Goal: Task Accomplishment & Management: Manage account settings

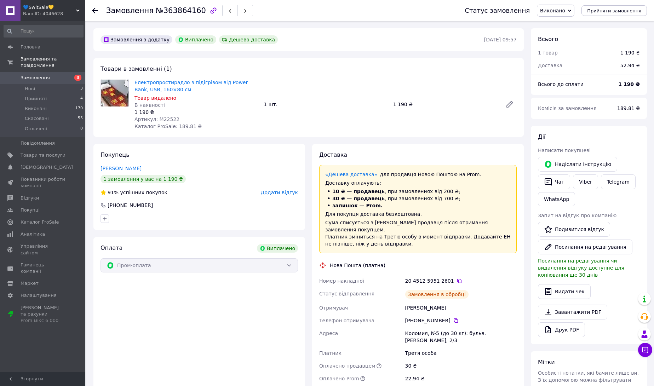
scroll to position [6, 0]
click at [563, 184] on button "Чат" at bounding box center [554, 181] width 32 height 15
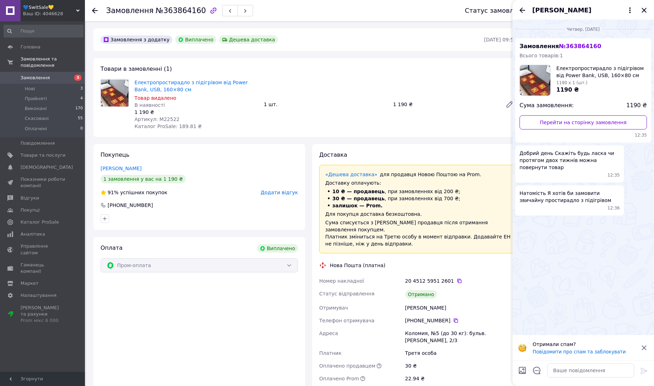
click at [643, 13] on icon "Закрити" at bounding box center [644, 10] width 8 height 8
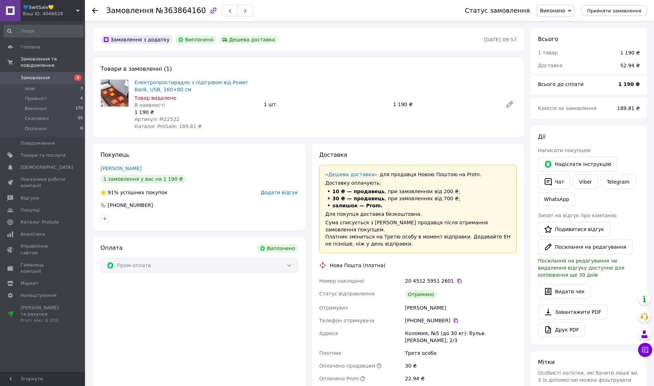
click at [63, 80] on span "Замовлення" at bounding box center [43, 78] width 45 height 6
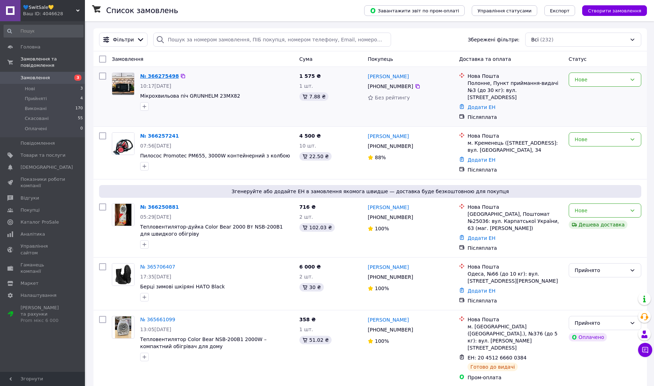
click at [166, 75] on link "№ 366275498" at bounding box center [159, 76] width 39 height 6
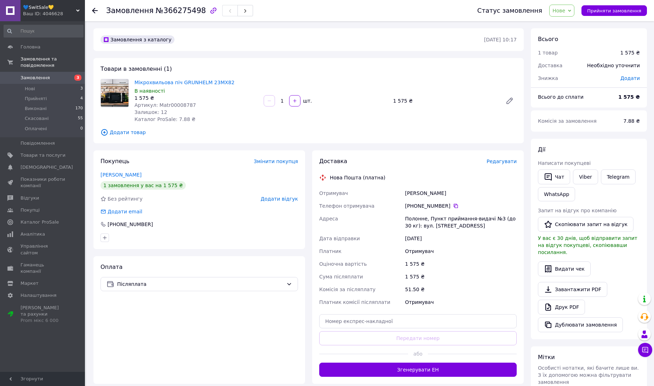
click at [173, 106] on span "Артикул: Matr00008787" at bounding box center [165, 105] width 62 height 6
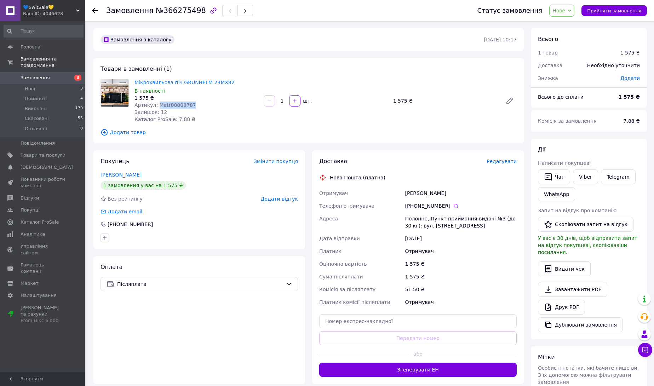
click at [173, 106] on span "Артикул: Matr00008787" at bounding box center [165, 105] width 62 height 6
copy span "Matr00008787"
click at [54, 152] on span "Товари та послуги" at bounding box center [43, 155] width 45 height 6
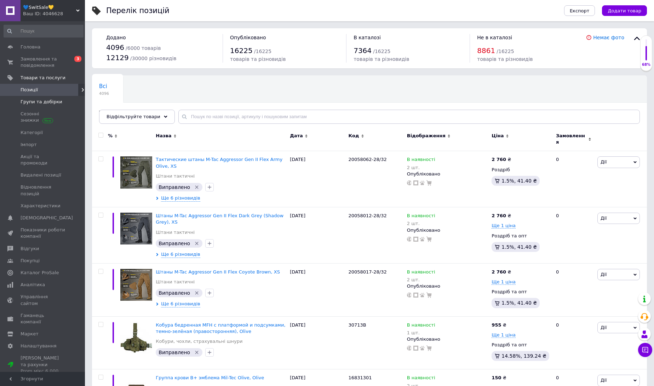
click at [74, 104] on span at bounding box center [74, 102] width 19 height 6
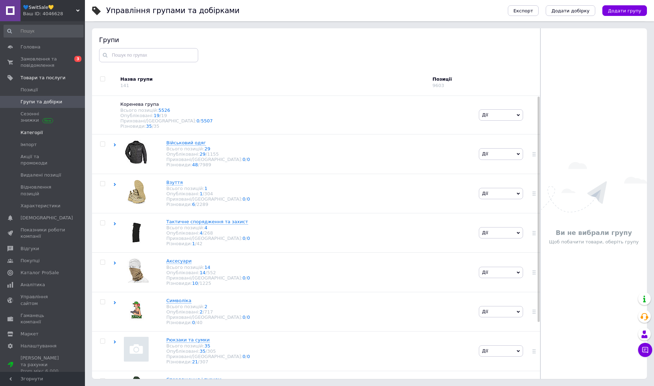
click at [38, 135] on span "Категорії" at bounding box center [32, 132] width 22 height 6
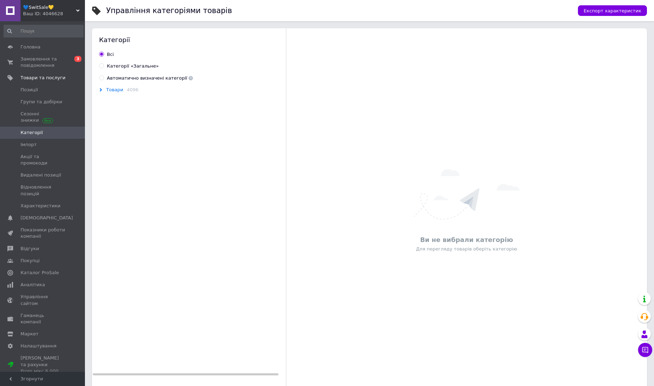
click at [109, 92] on span "Товари" at bounding box center [114, 90] width 17 height 6
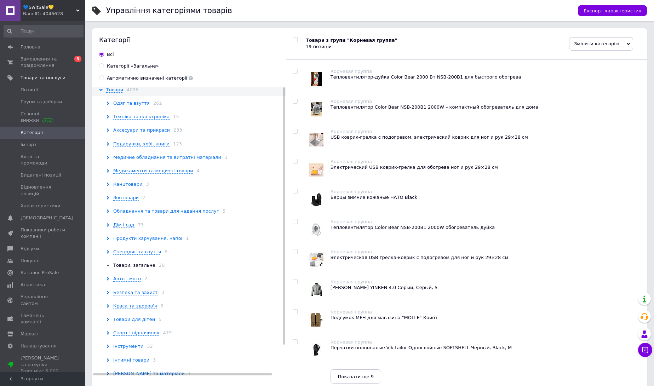
click at [136, 133] on div "Аксесуари та прикраси 233" at bounding box center [197, 130] width 182 height 6
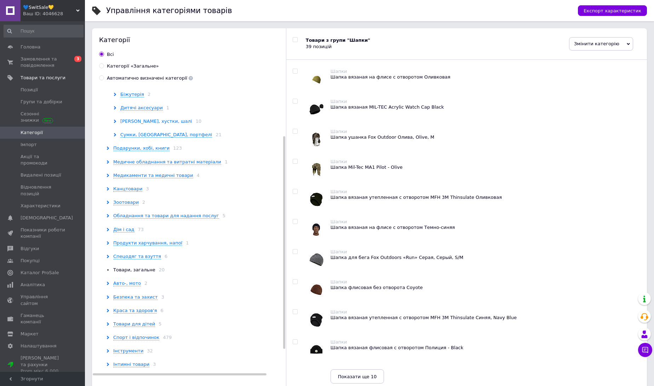
scroll to position [67, 0]
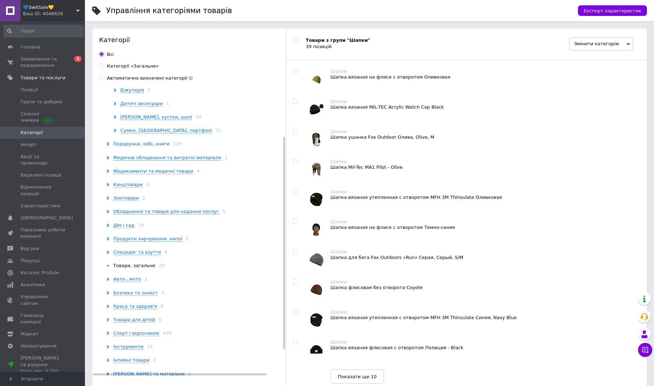
click at [137, 146] on span "Подарунки, хобі, книги" at bounding box center [141, 144] width 56 height 6
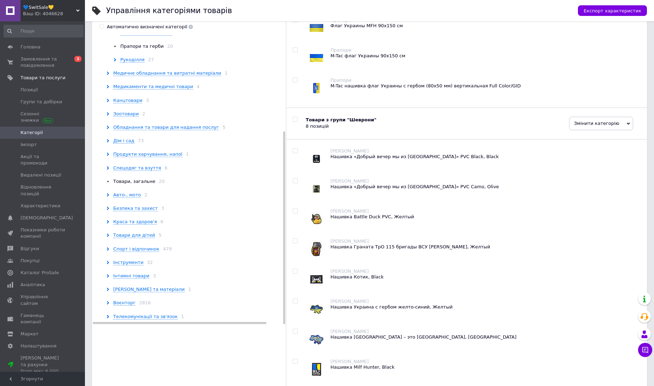
scroll to position [52, 0]
click at [131, 192] on span "Авто-, мото" at bounding box center [127, 194] width 28 height 6
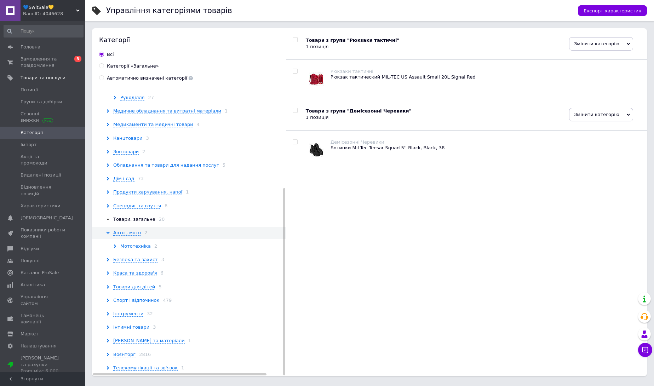
scroll to position [156, 0]
click at [130, 324] on span "Інтимні товари" at bounding box center [131, 327] width 36 height 6
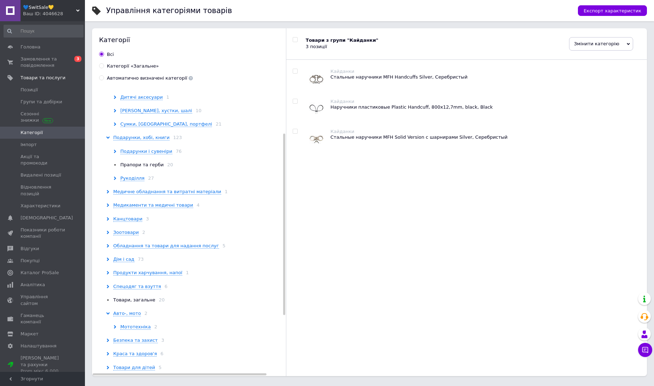
scroll to position [0, 0]
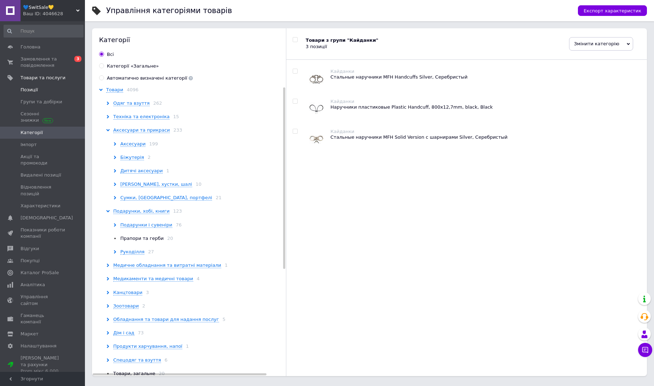
click at [45, 91] on span "Позиції" at bounding box center [43, 90] width 45 height 6
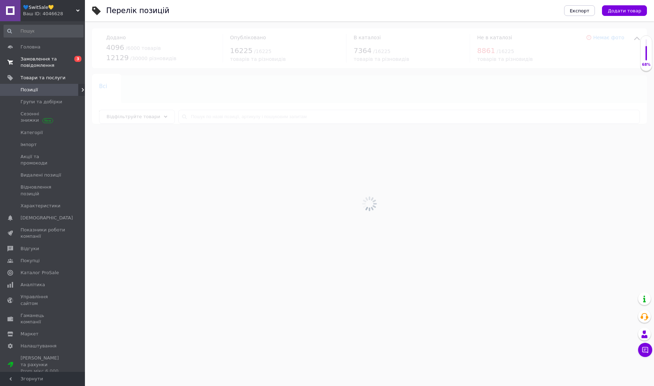
click at [50, 64] on span "Замовлення та повідомлення" at bounding box center [43, 62] width 45 height 13
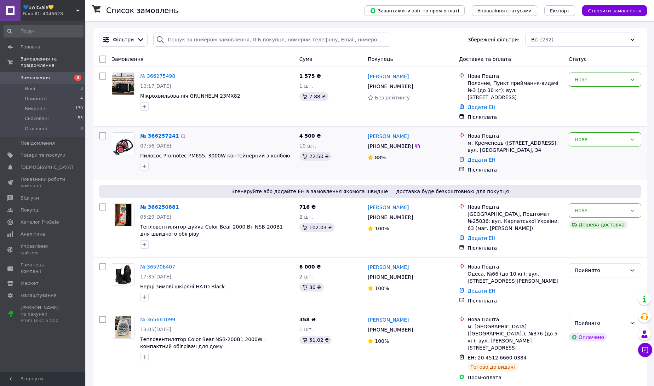
click at [158, 133] on link "№ 366257241" at bounding box center [159, 136] width 39 height 6
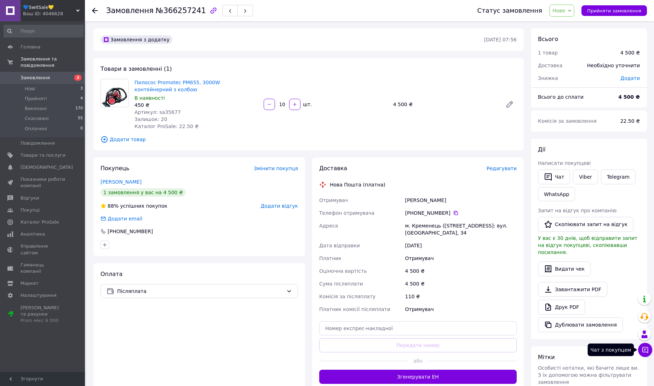
click at [644, 352] on icon at bounding box center [644, 349] width 7 height 7
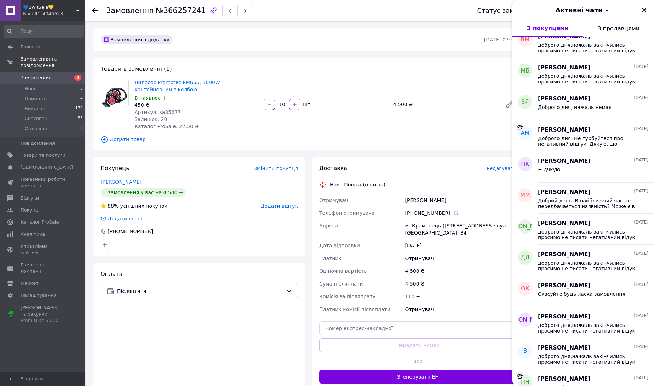
scroll to position [607, 0]
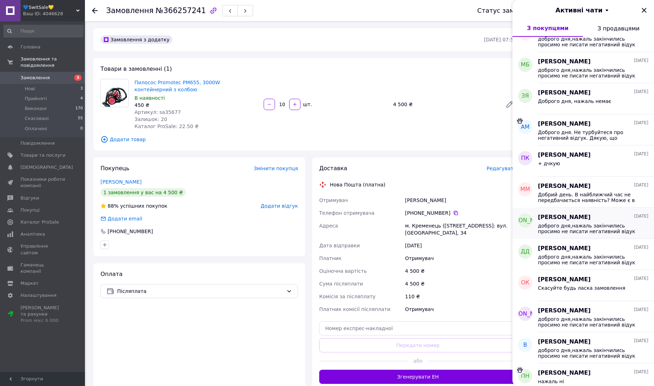
click at [579, 224] on span "доброго дня,нажаль закінчились просимо не писати негативний відук на наступну п…" at bounding box center [588, 228] width 100 height 11
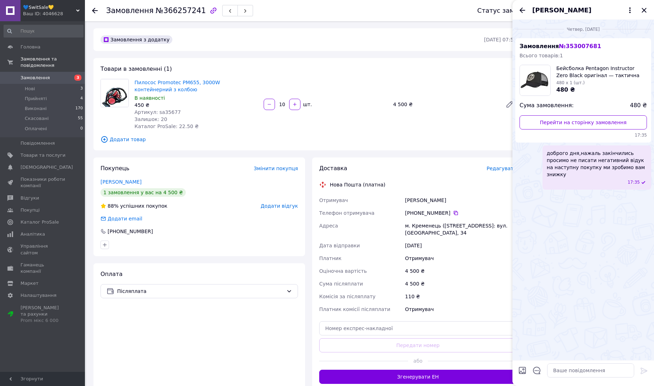
click at [571, 167] on span "доброго дня,нажаль закінчились просимо не писати негативний відук на наступну п…" at bounding box center [597, 164] width 100 height 28
copy span "доброго дня,нажаль закінчились просимо не писати негативний відук на наступну п…"
click at [642, 11] on icon "Закрити" at bounding box center [643, 10] width 5 height 5
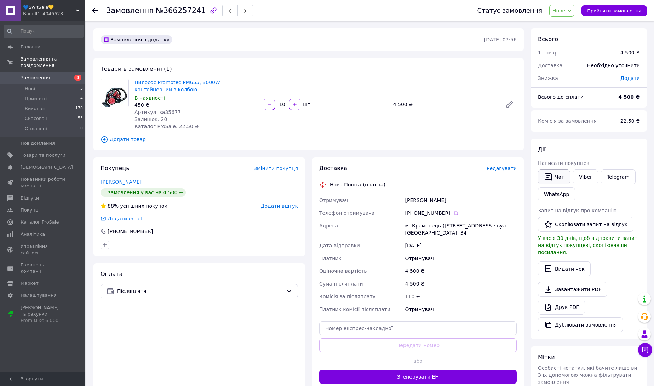
click at [558, 180] on button "Чат" at bounding box center [554, 176] width 32 height 15
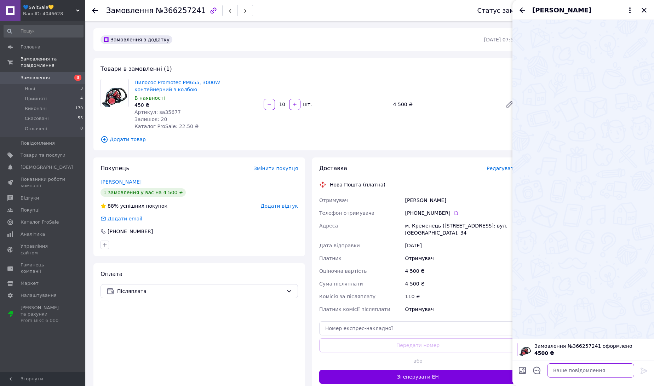
click at [564, 371] on textarea at bounding box center [590, 370] width 87 height 14
paste textarea "доброго дня,нажаль закінчились просимо не писати негативний відук на наступну п…"
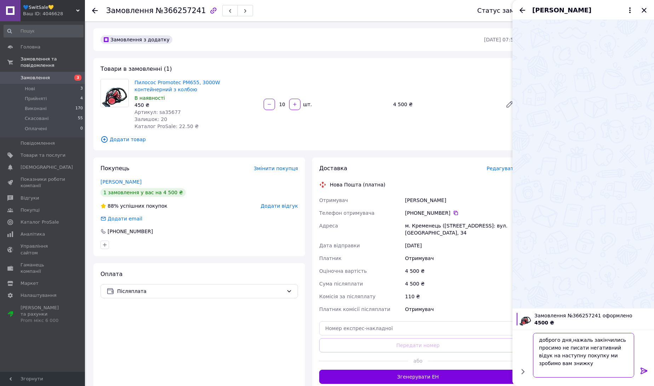
type textarea "доброго дня,нажаль закінчились просимо не писати негативний відук на наступну п…"
click at [644, 374] on icon at bounding box center [644, 371] width 8 height 8
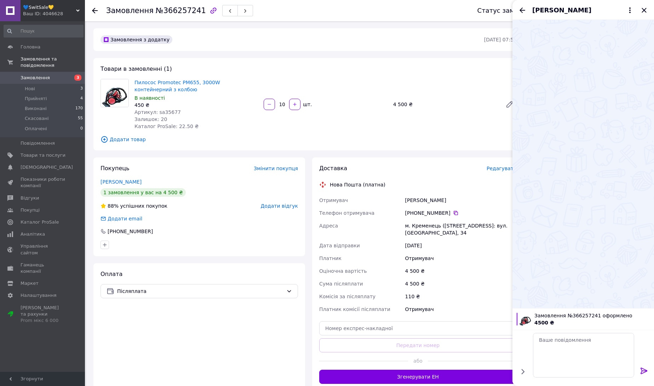
scroll to position [0, 0]
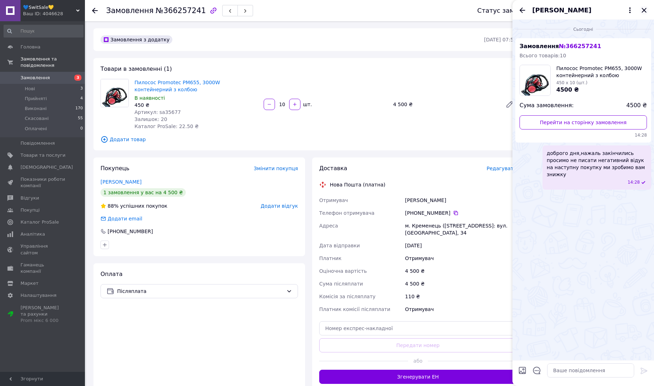
click at [644, 8] on icon "Закрити" at bounding box center [644, 10] width 8 height 8
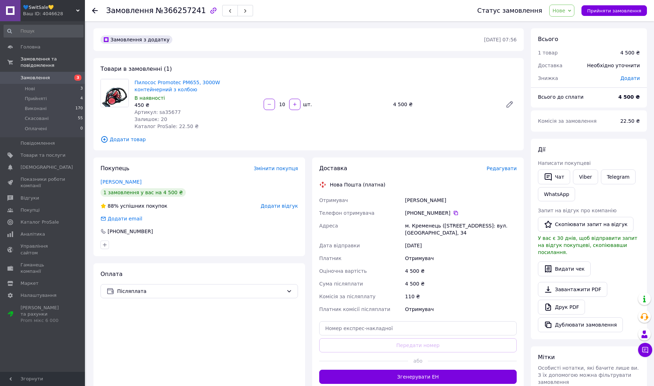
click at [565, 12] on span "Нове" at bounding box center [558, 11] width 13 height 6
click at [569, 46] on li "Скасовано" at bounding box center [565, 46] width 33 height 11
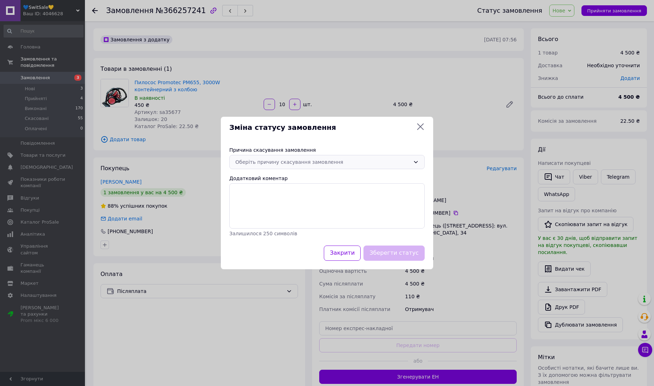
click at [302, 166] on div "Оберіть причину скасування замовлення" at bounding box center [326, 162] width 195 height 14
click at [274, 180] on li "Немає в наявності" at bounding box center [327, 177] width 195 height 13
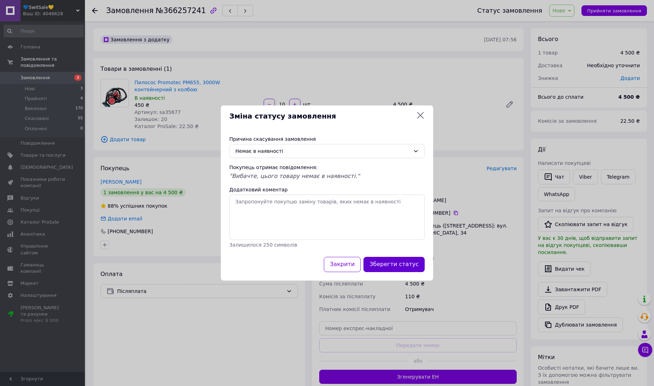
click at [389, 263] on button "Зберегти статус" at bounding box center [393, 264] width 61 height 15
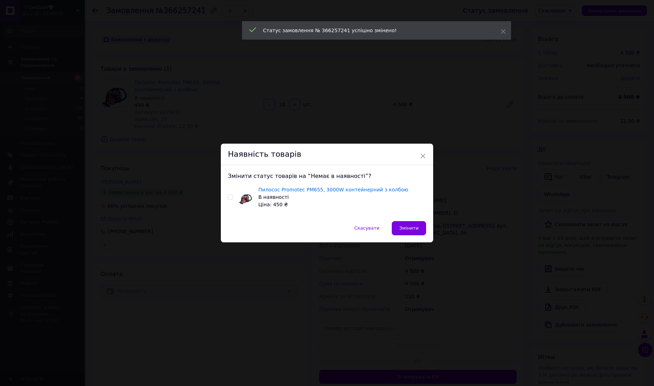
click at [230, 195] on input "checkbox" at bounding box center [230, 197] width 5 height 5
checkbox input "true"
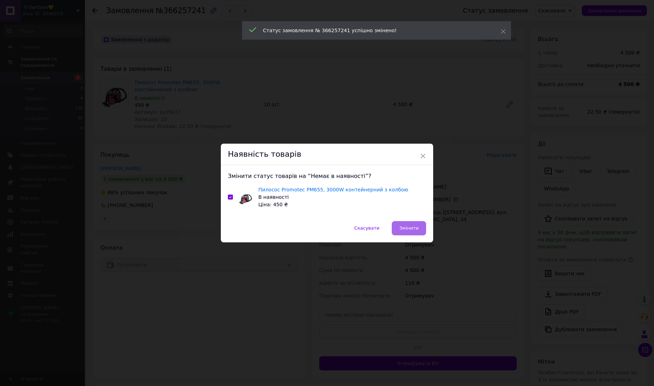
click at [409, 228] on span "Змінити" at bounding box center [408, 227] width 19 height 5
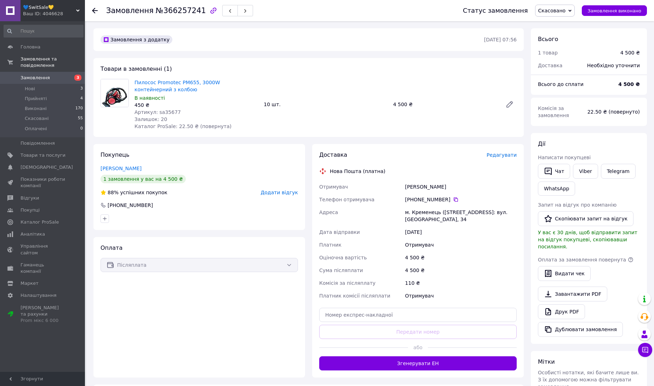
click at [56, 81] on span "Замовлення" at bounding box center [43, 78] width 45 height 6
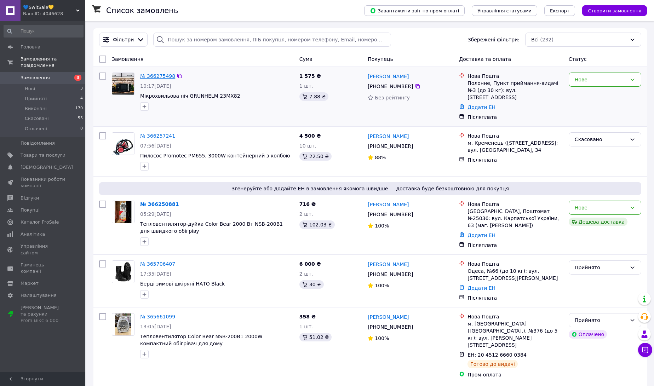
click at [158, 74] on link "№ 366275498" at bounding box center [157, 76] width 35 height 6
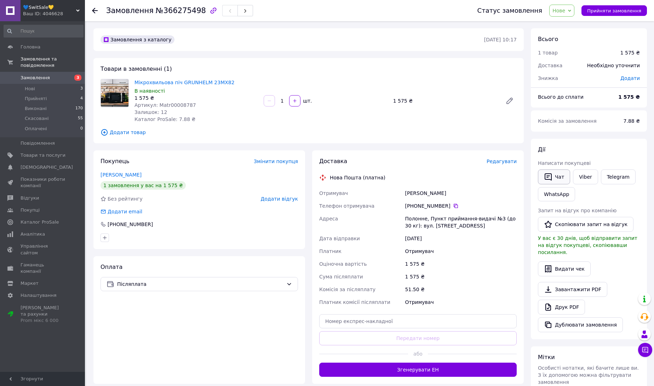
click at [559, 182] on button "Чат" at bounding box center [554, 176] width 32 height 15
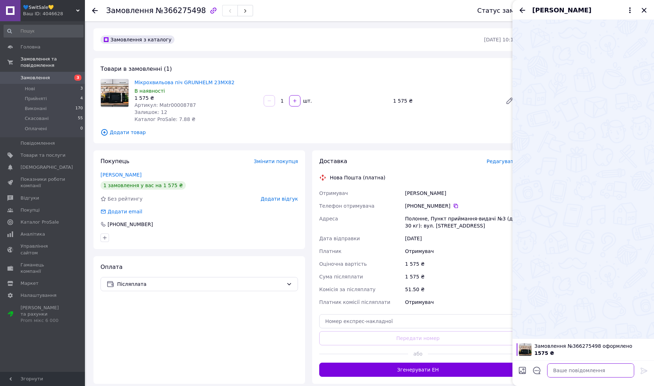
paste textarea "доброго дня,нажаль закінчились просимо не писати негативний відук на наступну п…"
click at [569, 373] on textarea "доброго дня,нажаль закінчились просимо не писати негативний відук на наступну п…" at bounding box center [590, 370] width 87 height 14
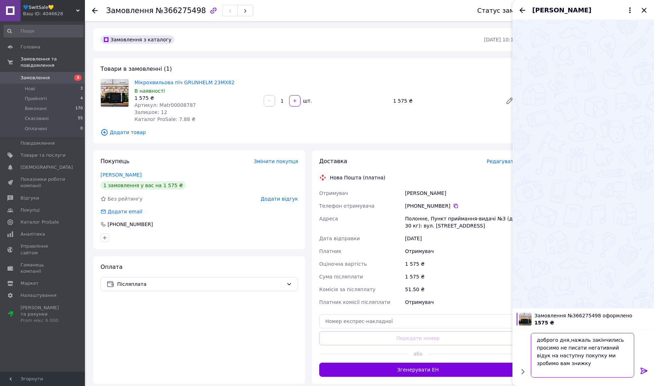
scroll to position [0, 0]
type textarea "доброго дня,нажаль закінчились просимо не писати негативний відук на наступну п…"
click at [644, 370] on icon at bounding box center [644, 371] width 8 height 8
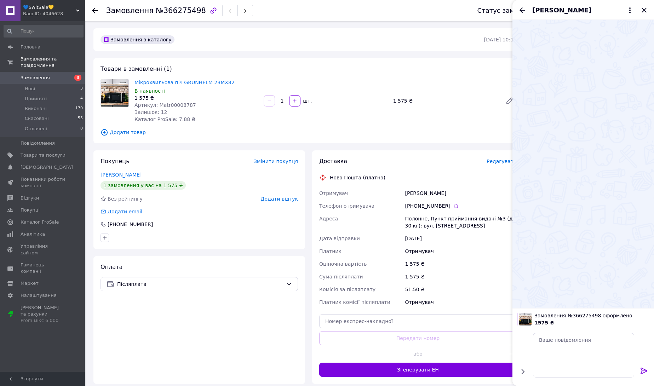
scroll to position [0, 0]
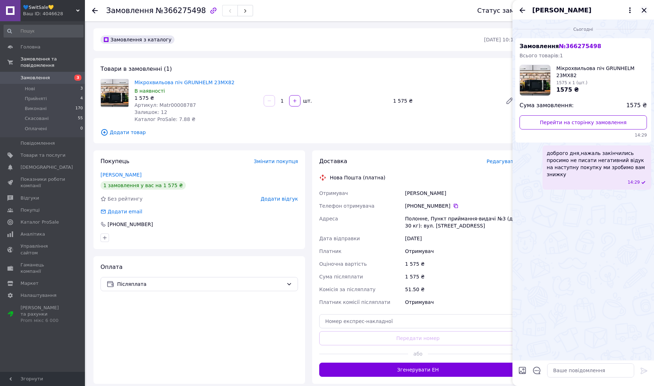
click at [645, 12] on icon "Закрити" at bounding box center [644, 10] width 8 height 8
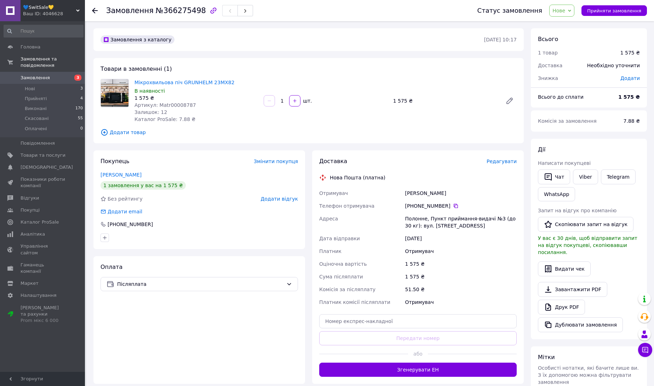
click at [565, 14] on span "Нове" at bounding box center [561, 11] width 25 height 12
click at [567, 44] on li "Скасовано" at bounding box center [565, 46] width 33 height 11
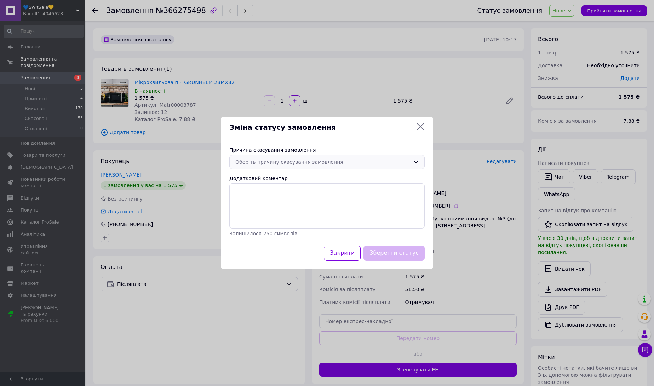
click at [318, 163] on div "Оберіть причину скасування замовлення" at bounding box center [322, 162] width 175 height 8
click at [280, 179] on li "Немає в наявності" at bounding box center [327, 177] width 195 height 13
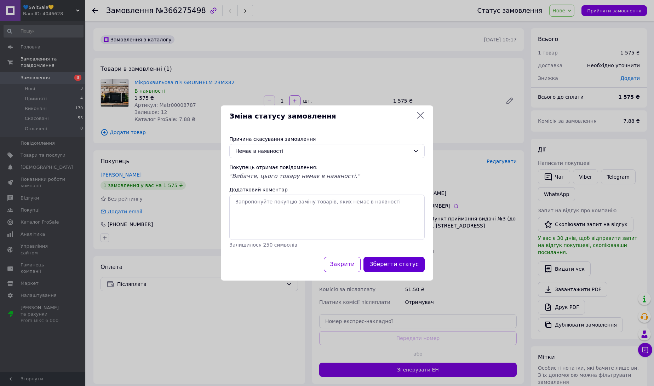
click at [390, 267] on button "Зберегти статус" at bounding box center [393, 264] width 61 height 15
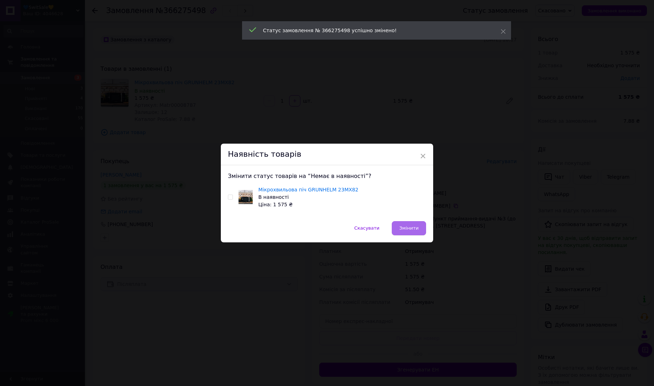
click at [411, 230] on span "Змінити" at bounding box center [408, 227] width 19 height 5
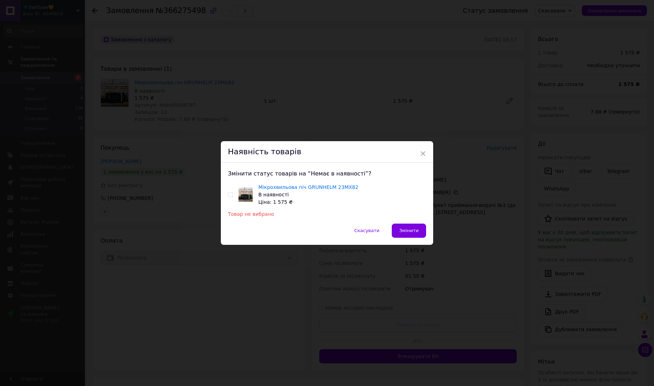
click at [187, 136] on div "× Наявність товарів Змінити статус товарів на “Немає в наявності”? Мікрохвильов…" at bounding box center [327, 193] width 654 height 386
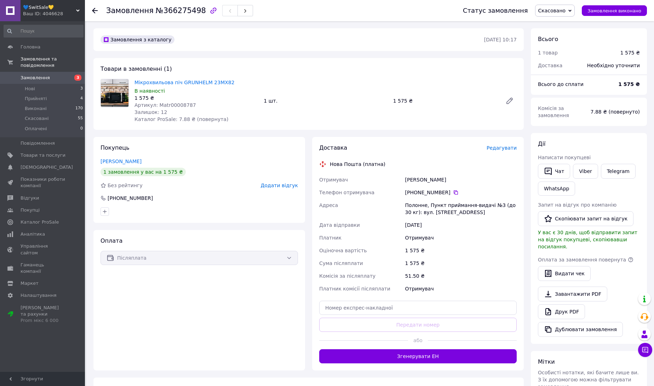
click at [184, 106] on span "Артикул: Matr00008787" at bounding box center [165, 105] width 62 height 6
copy span "Matr00008787"
click at [55, 154] on span "Товари та послуги" at bounding box center [43, 155] width 45 height 6
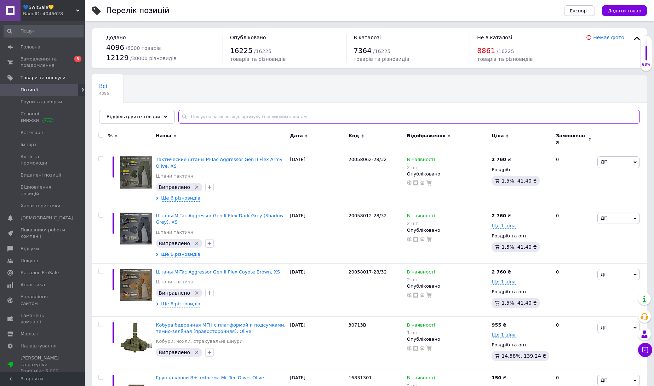
paste input "Matr00008787"
click at [267, 120] on input "text" at bounding box center [408, 117] width 461 height 14
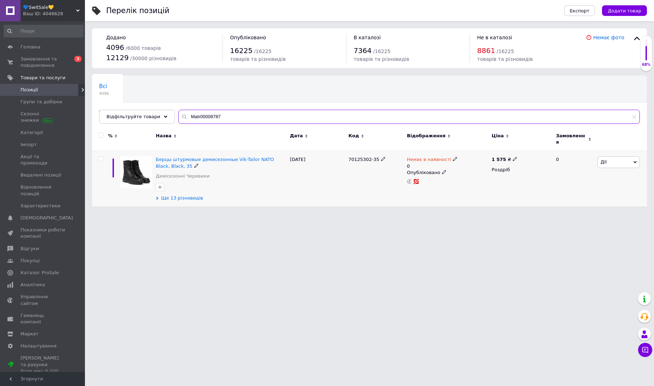
type input "Matr00008787"
click at [189, 196] on span "Ще 13 різновидів" at bounding box center [182, 198] width 42 height 6
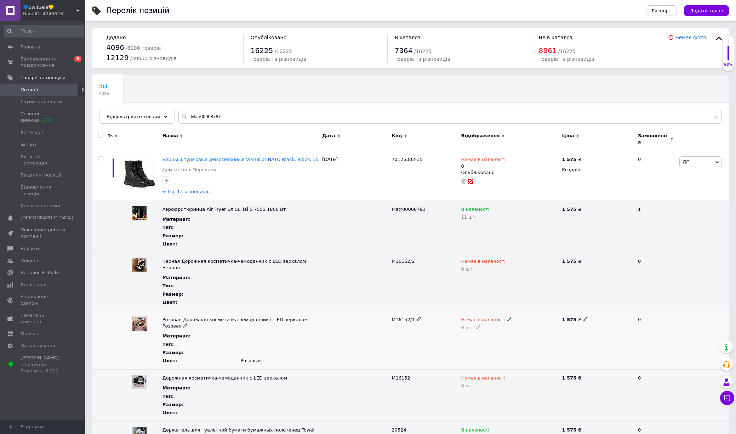
click at [514, 342] on div "Немає в наявності 0 шт." at bounding box center [509, 340] width 101 height 58
click at [653, 386] on icon at bounding box center [726, 382] width 8 height 8
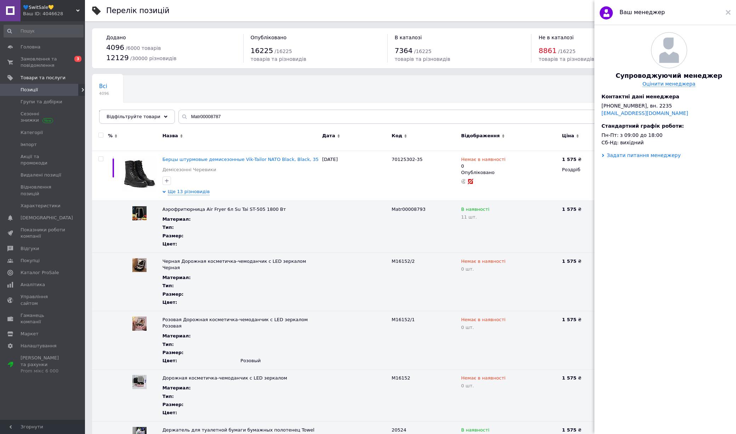
click at [643, 157] on div "Задати питання менеджеру" at bounding box center [643, 155] width 74 height 6
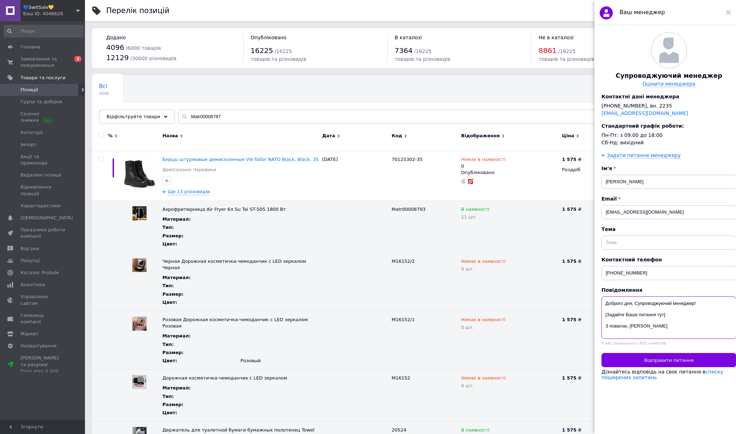
drag, startPoint x: 666, startPoint y: 317, endPoint x: 603, endPoint y: 316, distance: 63.3
click at [603, 316] on textarea "Доброго дня, Супроводжуючий менеджер! [Задайте Ваше питання тут] З повагою, [PE…" at bounding box center [668, 317] width 135 height 42
type textarea "Доброго дня, Супроводжуючий менеджер! З повагою, [PERSON_NAME]"
click at [653, 8] on div at bounding box center [727, 12] width 5 height 14
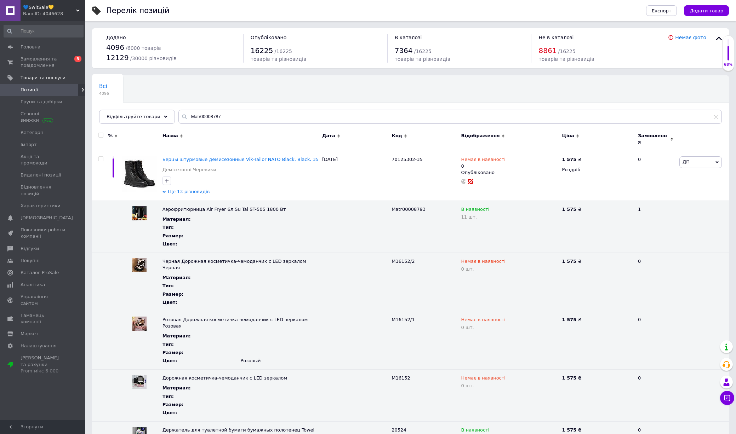
click at [103, 135] on span at bounding box center [100, 135] width 5 height 5
click at [103, 135] on input "checkbox" at bounding box center [100, 135] width 5 height 5
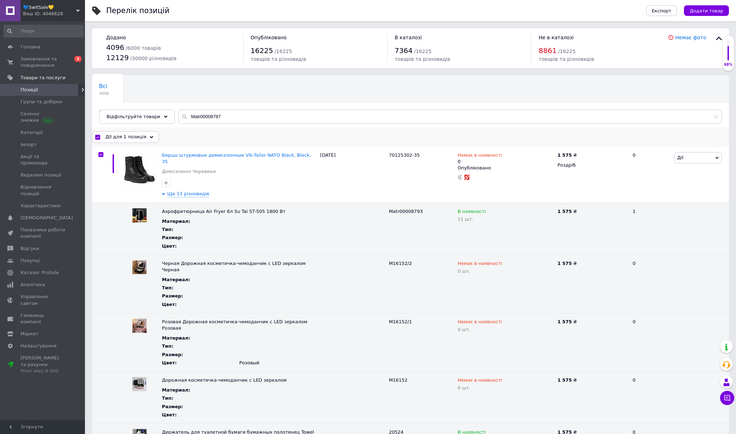
click at [124, 136] on span "Дії для 1 позиція" at bounding box center [125, 137] width 41 height 6
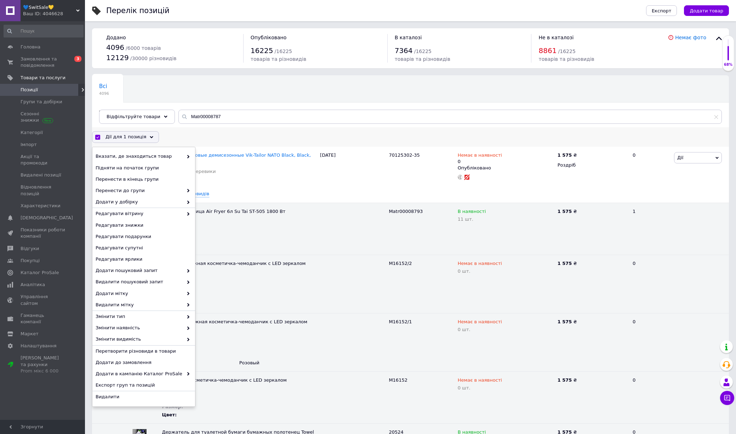
click at [137, 386] on div "Вказати, де знаходиться товар Підняти на початок групи Перенести в кінець групи…" at bounding box center [143, 276] width 103 height 259
click at [141, 386] on span "Видалити" at bounding box center [143, 397] width 94 height 6
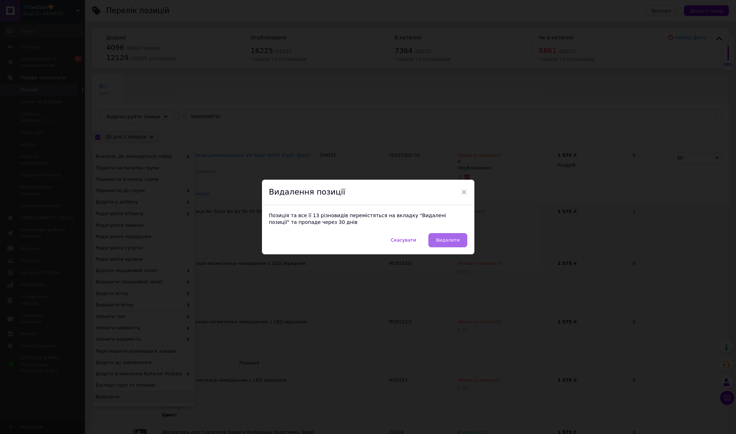
click at [434, 240] on button "Видалити" at bounding box center [447, 240] width 39 height 14
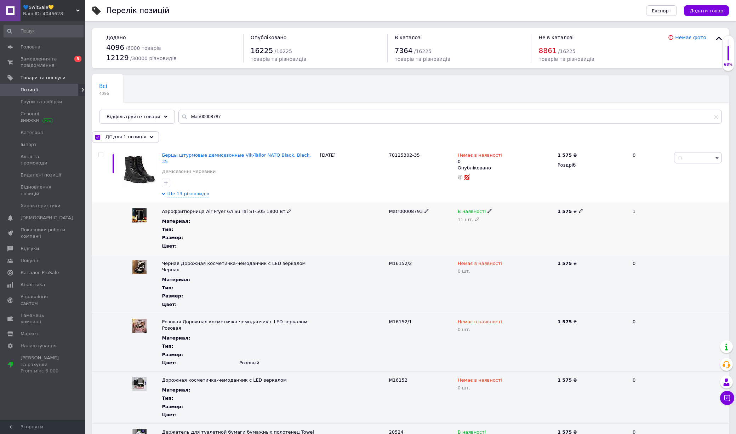
checkbox input "false"
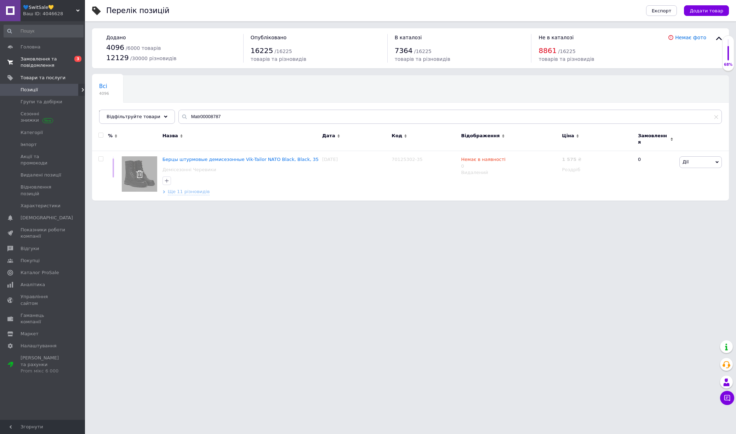
click at [55, 70] on link "Замовлення та повідомлення 0 3" at bounding box center [43, 62] width 87 height 18
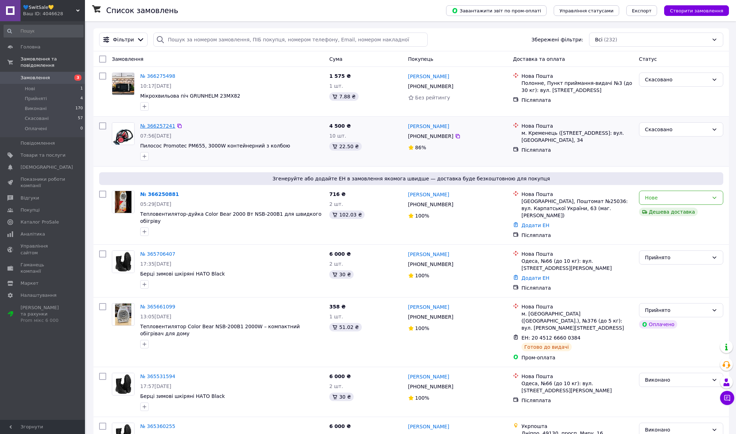
click at [162, 125] on link "№ 366257241" at bounding box center [157, 126] width 35 height 6
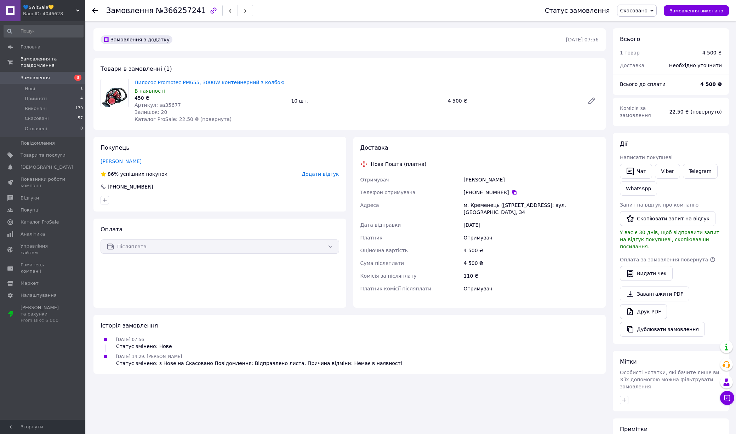
click at [165, 106] on span "Артикул: sa35677" at bounding box center [157, 105] width 46 height 6
copy span "sa35677"
click at [52, 157] on span "Товари та послуги" at bounding box center [43, 155] width 45 height 6
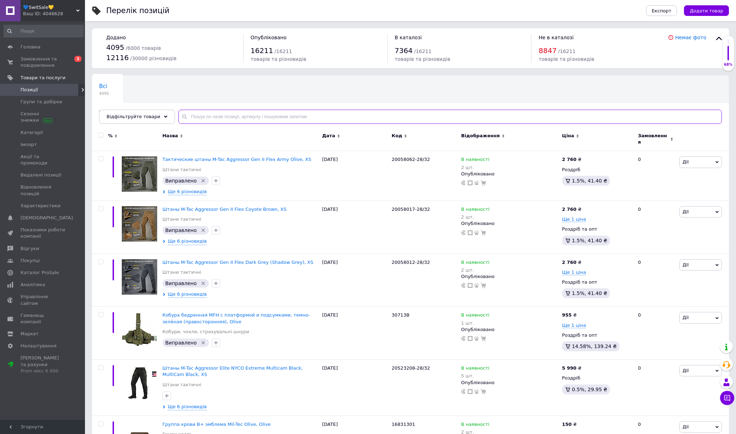
click at [244, 117] on input "text" at bounding box center [449, 117] width 543 height 14
paste input "sa35677"
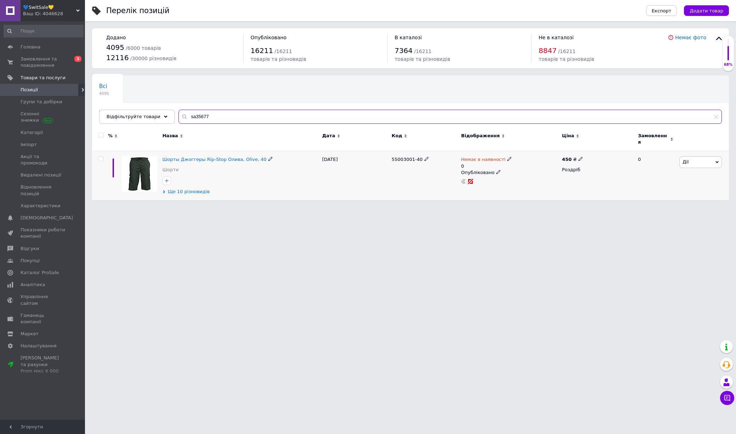
type input "sa35677"
click at [189, 189] on span "Ще 10 різновидів" at bounding box center [189, 192] width 42 height 6
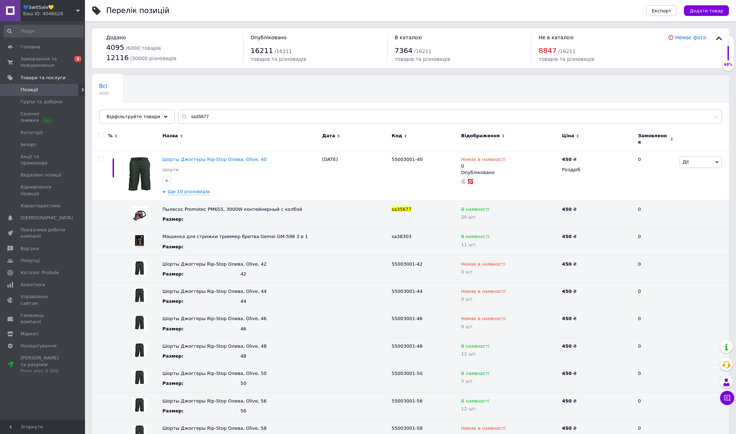
click at [99, 133] on input "checkbox" at bounding box center [100, 135] width 5 height 5
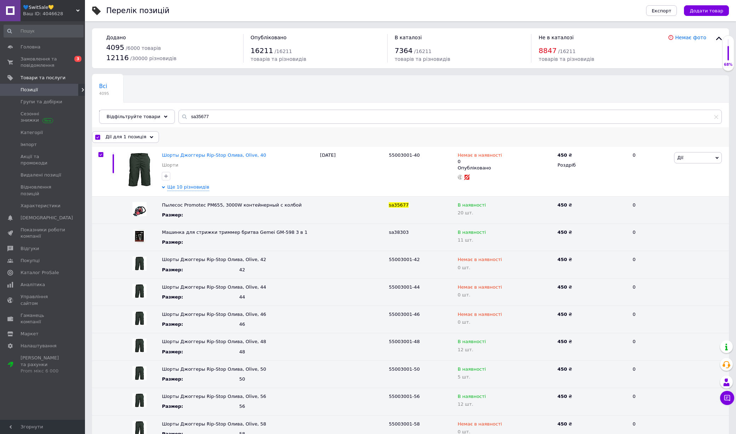
click at [140, 137] on span "Дії для 1 позиція" at bounding box center [125, 137] width 41 height 6
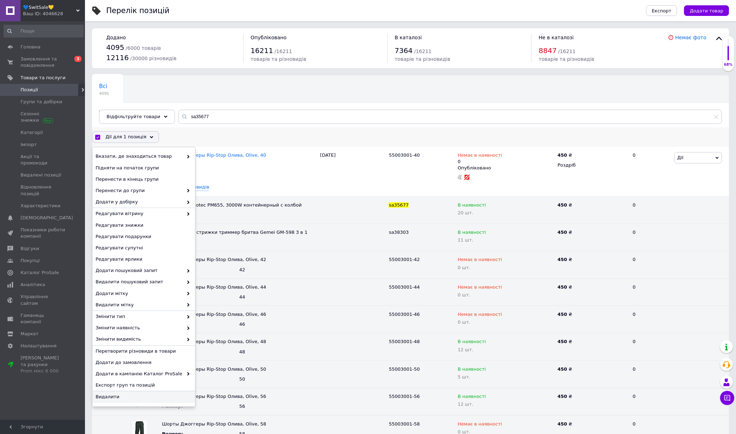
click at [156, 386] on span "Видалити" at bounding box center [143, 397] width 94 height 6
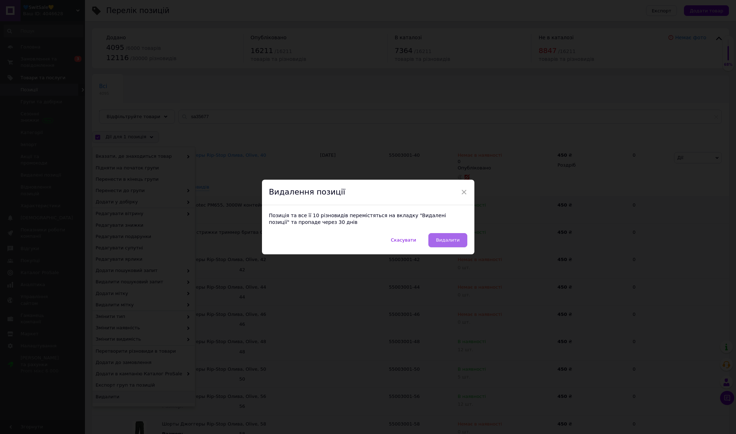
click at [442, 246] on button "Видалити" at bounding box center [447, 240] width 39 height 14
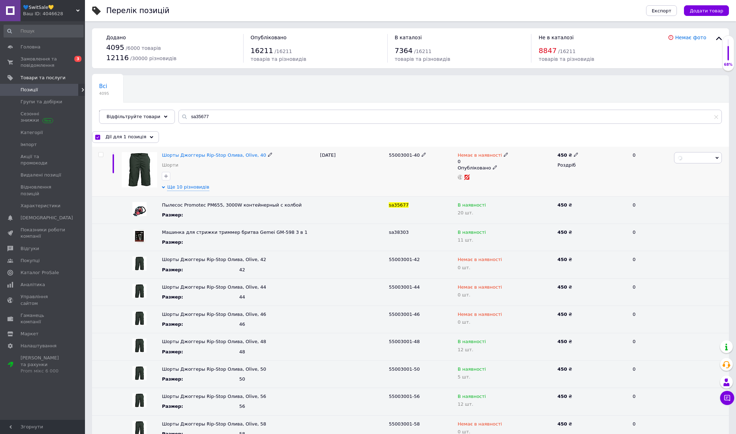
checkbox input "false"
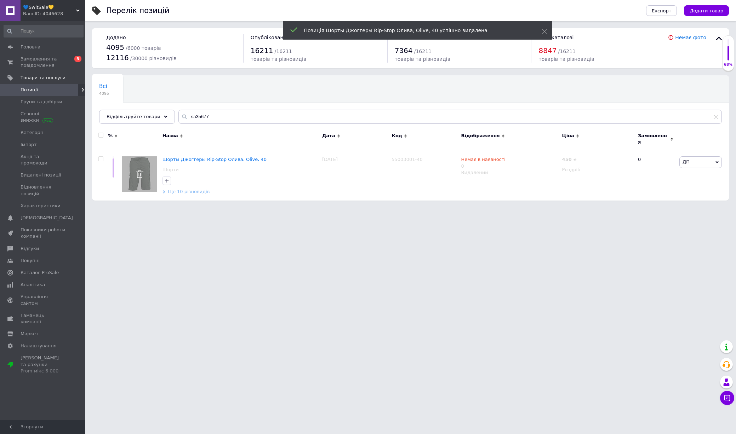
click at [53, 91] on span "Позиції" at bounding box center [43, 90] width 45 height 6
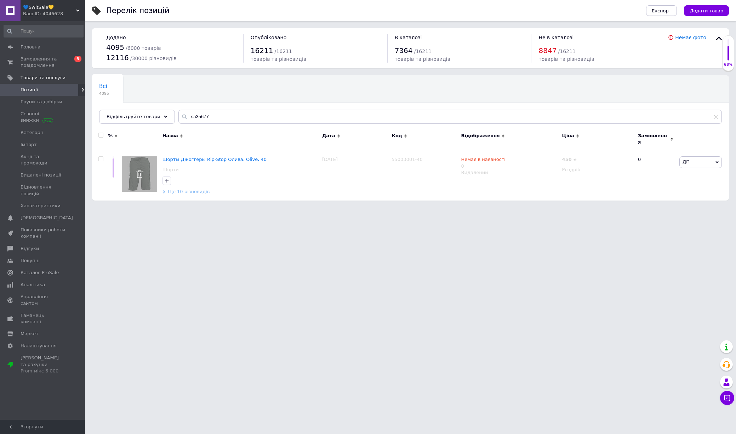
click at [30, 91] on span "Позиції" at bounding box center [29, 90] width 17 height 6
click at [50, 94] on link "Позиції" at bounding box center [43, 90] width 87 height 12
click at [31, 91] on span "Позиції" at bounding box center [29, 90] width 17 height 6
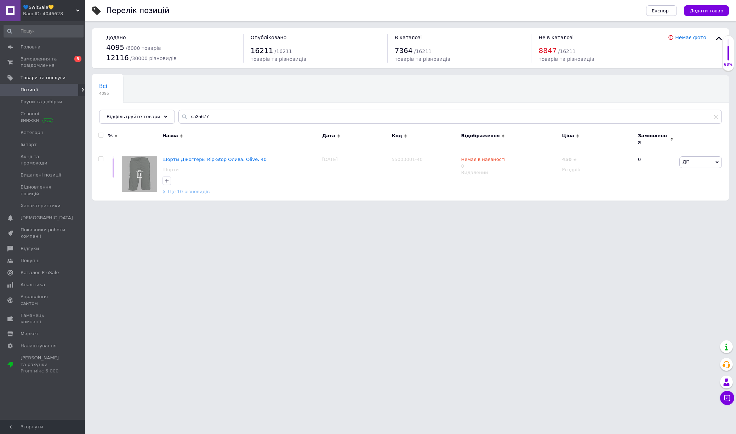
click at [31, 91] on span "Позиції" at bounding box center [29, 90] width 17 height 6
click at [192, 117] on input "sa35677" at bounding box center [449, 117] width 543 height 14
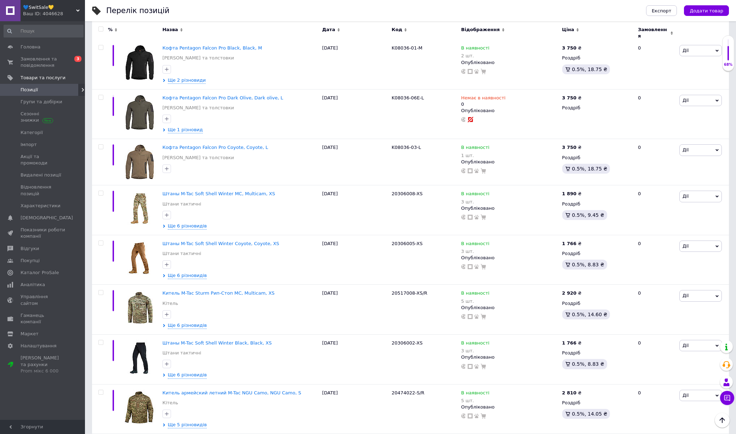
scroll to position [574, 0]
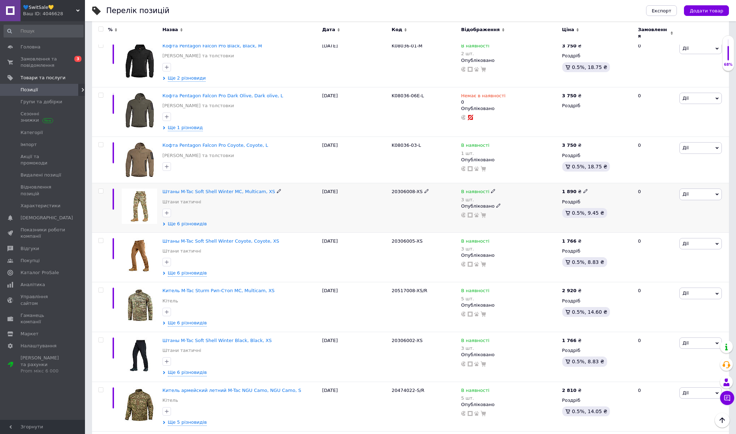
click at [181, 221] on span "Ще 6 різновидів" at bounding box center [187, 224] width 39 height 6
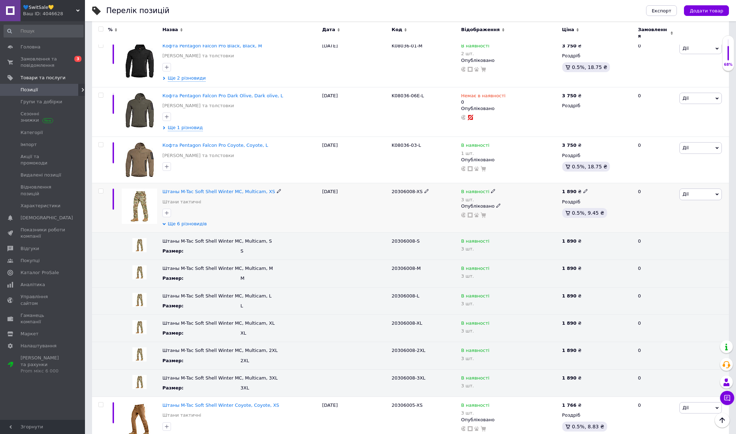
click at [181, 221] on span "Ще 6 різновидів" at bounding box center [187, 224] width 39 height 6
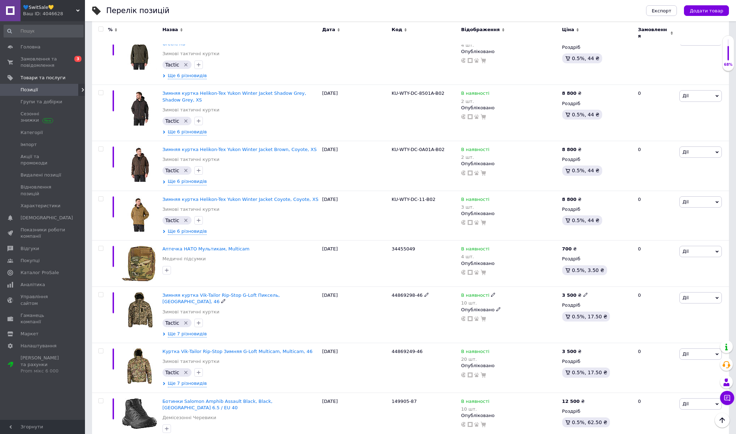
scroll to position [1912, 0]
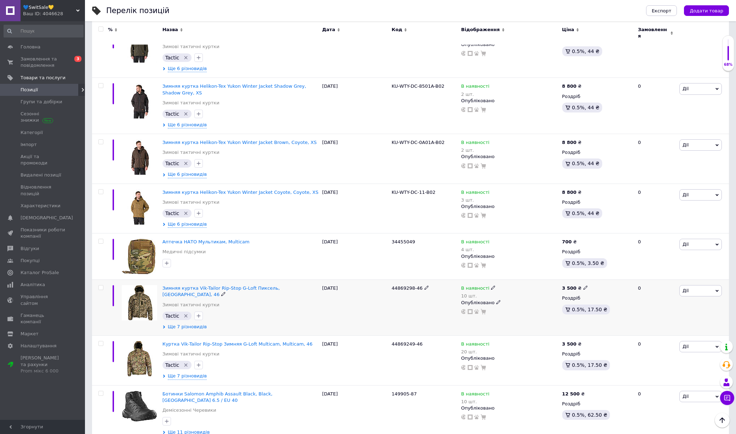
click at [192, 324] on span "Ще 7 різновидів" at bounding box center [187, 327] width 39 height 6
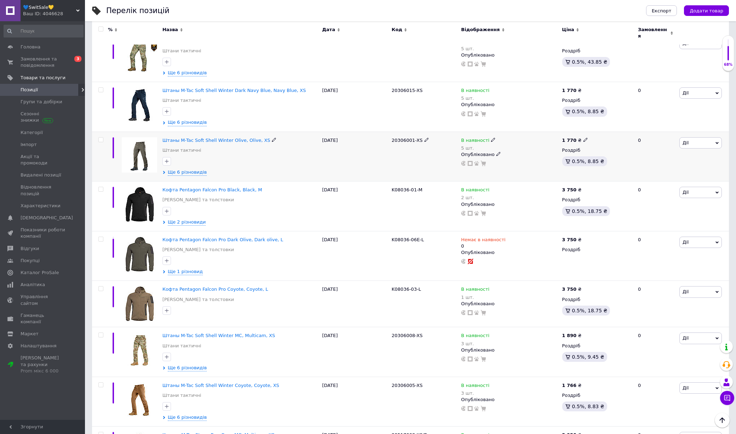
scroll to position [0, 0]
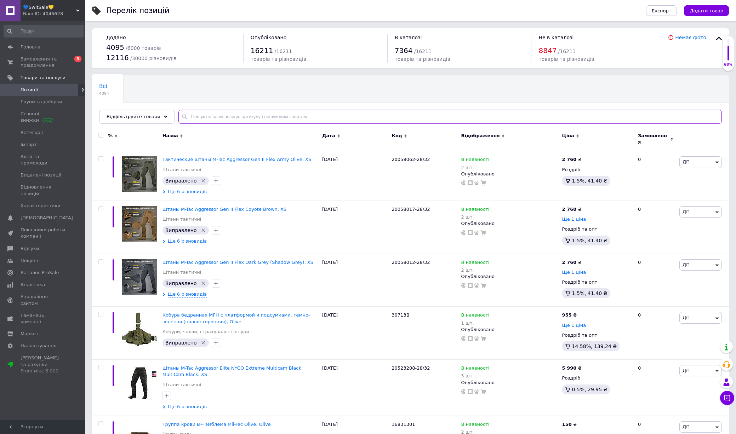
click at [216, 120] on input "text" at bounding box center [449, 117] width 543 height 14
type input "g"
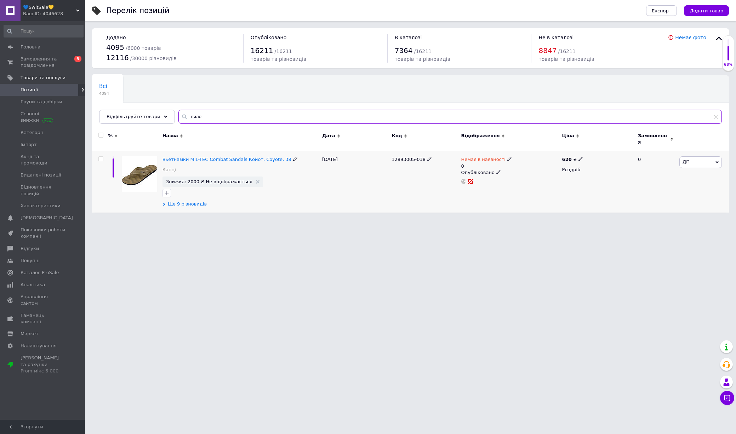
type input "пило"
click at [196, 201] on span "Ще 9 різновидів" at bounding box center [187, 204] width 39 height 6
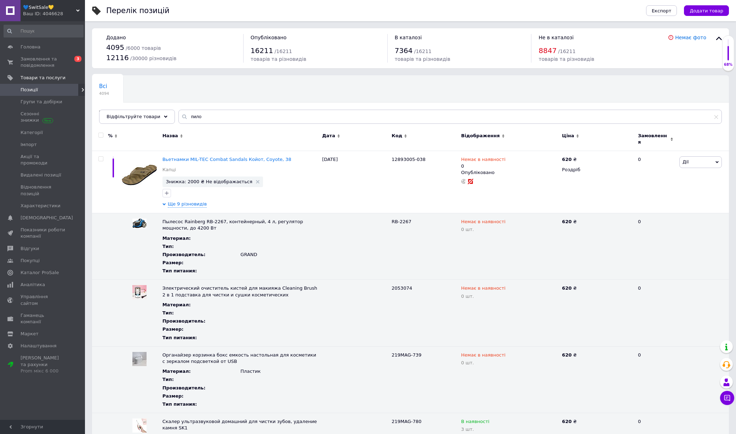
click at [57, 91] on span "Позиції" at bounding box center [43, 90] width 45 height 6
click at [38, 91] on span "Позиції" at bounding box center [43, 90] width 45 height 6
click at [195, 115] on input "пило" at bounding box center [449, 117] width 543 height 14
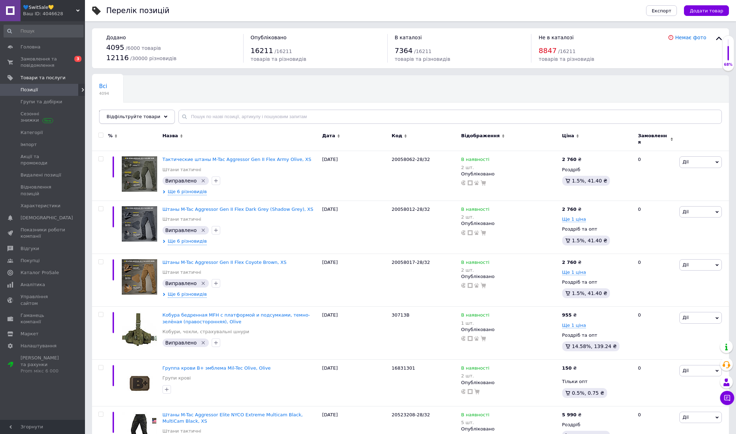
click at [146, 114] on span "Відфільтруйте товари" at bounding box center [133, 116] width 54 height 5
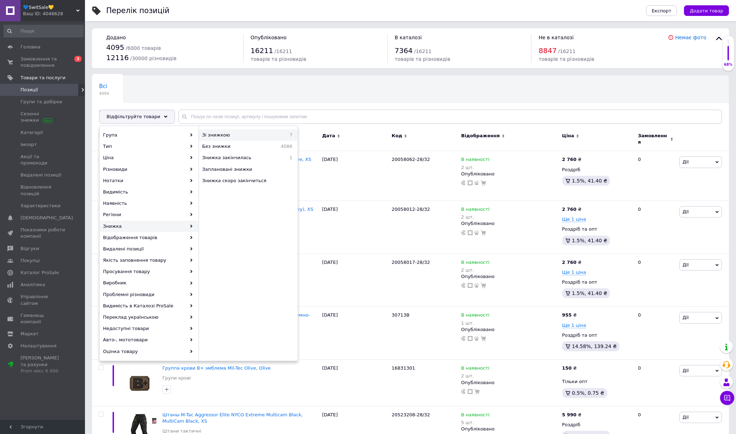
click at [249, 136] on span "Зі знижкою" at bounding box center [238, 135] width 73 height 6
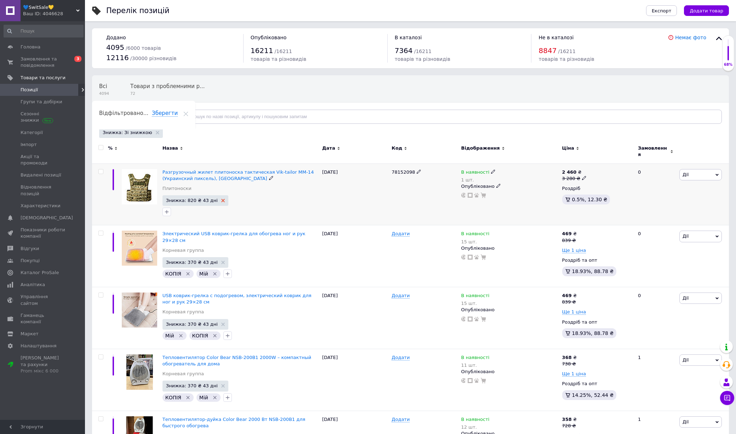
click at [221, 199] on use at bounding box center [223, 201] width 4 height 4
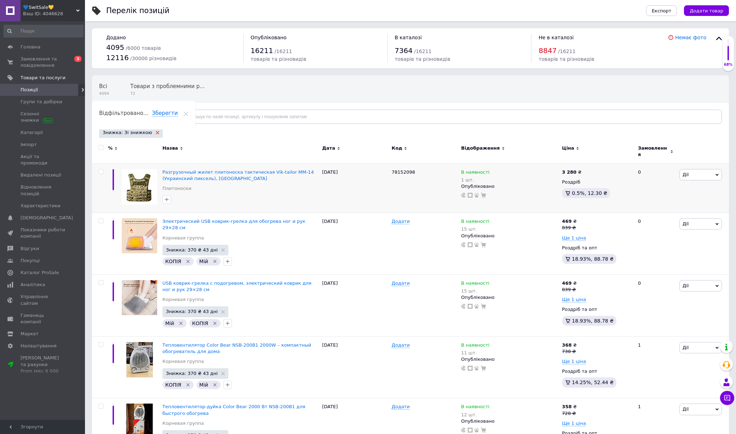
click at [156, 132] on icon at bounding box center [158, 133] width 4 height 4
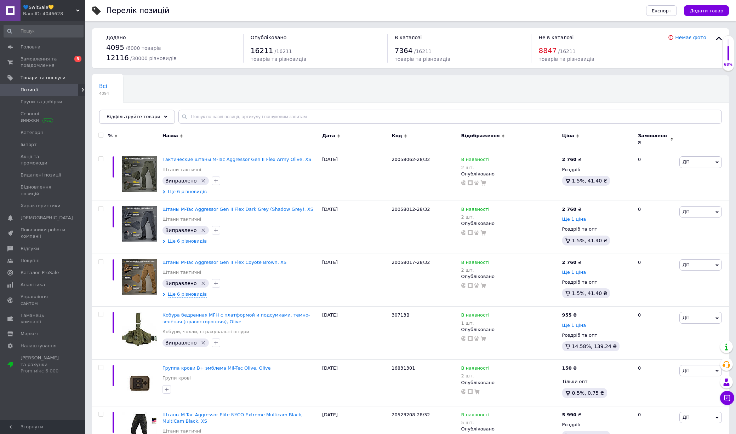
click at [148, 118] on span "Відфільтруйте товари" at bounding box center [133, 116] width 54 height 5
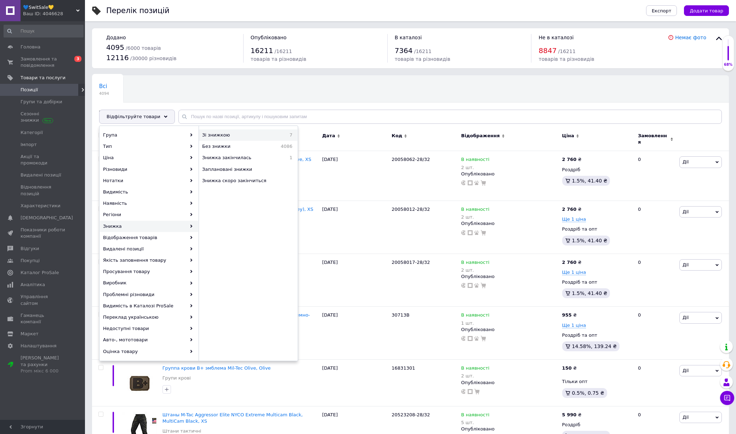
click at [246, 134] on span "Зі знижкою" at bounding box center [238, 135] width 73 height 6
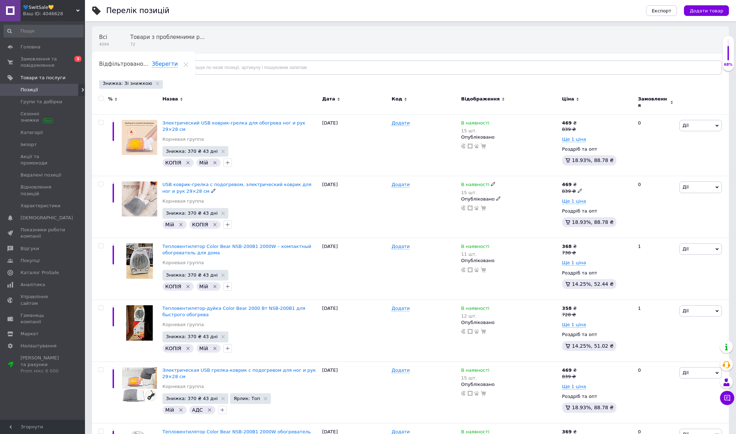
scroll to position [97, 0]
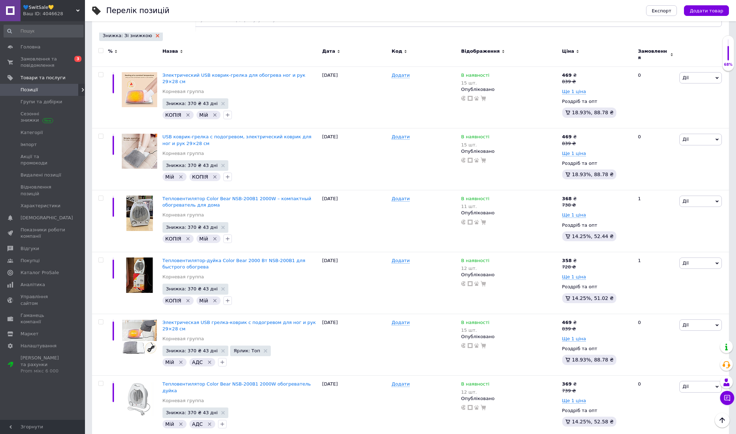
click at [156, 34] on use at bounding box center [158, 36] width 4 height 4
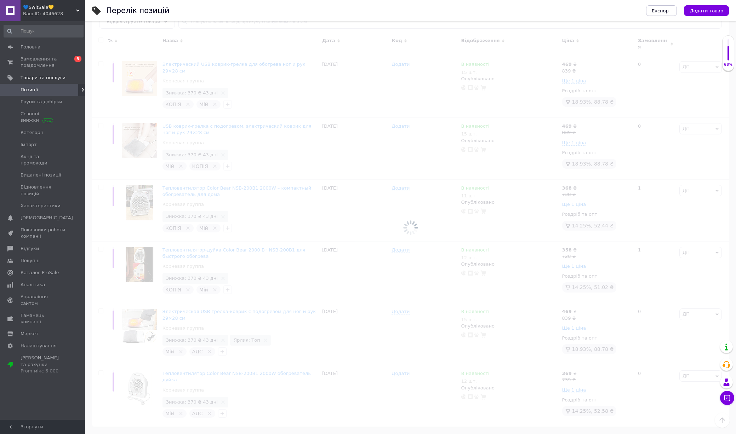
scroll to position [85, 0]
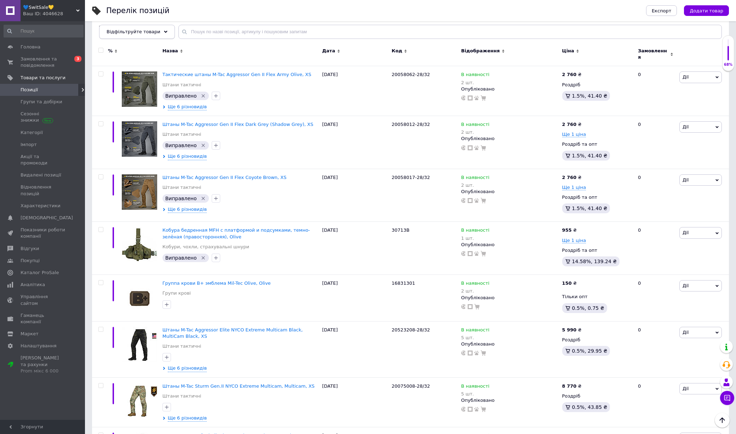
click at [129, 32] on span "Відфільтруйте товари" at bounding box center [133, 31] width 54 height 5
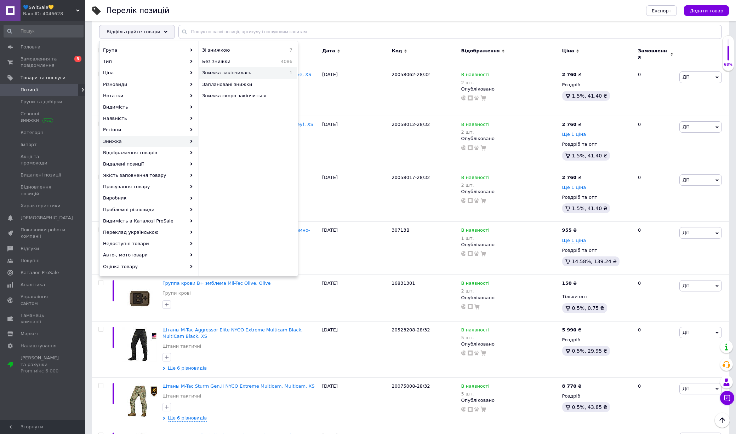
click at [265, 75] on span "Знижка закінчилась" at bounding box center [242, 73] width 80 height 6
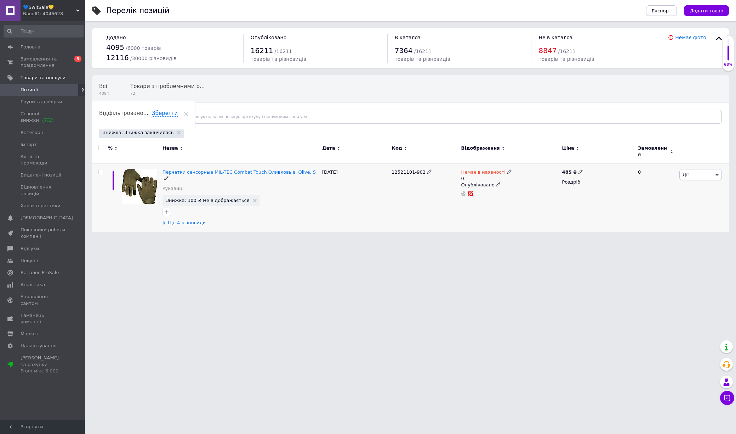
click at [187, 220] on span "Ще 4 різновиди" at bounding box center [187, 223] width 38 height 6
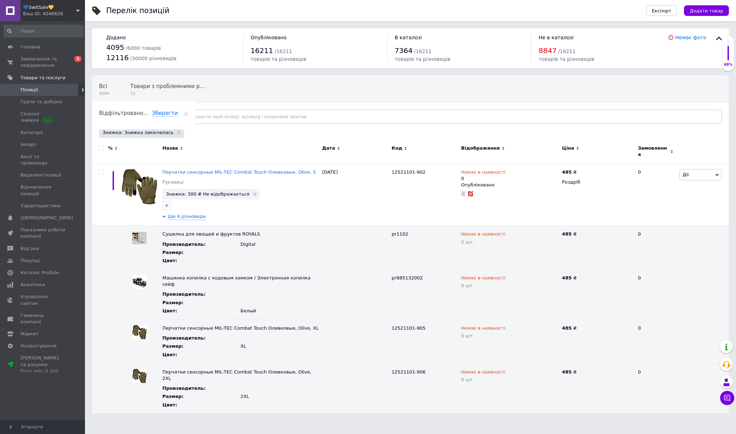
click at [50, 92] on span "Позиції" at bounding box center [43, 90] width 45 height 6
click at [177, 131] on icon at bounding box center [179, 133] width 4 height 4
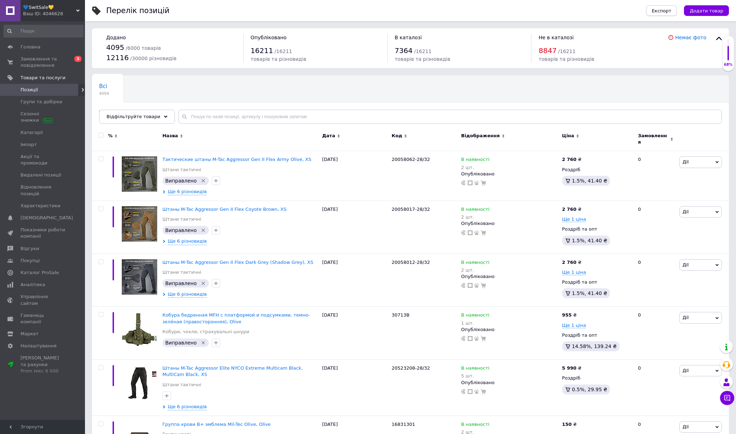
click at [653, 11] on span "Експорт" at bounding box center [661, 10] width 20 height 5
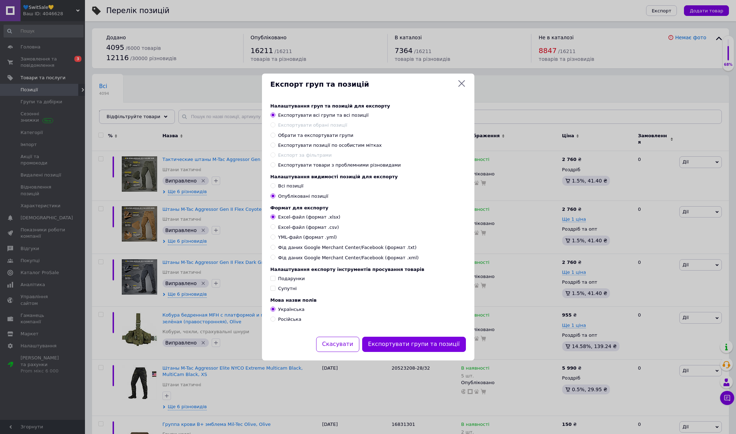
click at [339, 146] on span "Експортувати позиції по особистим мітках" at bounding box center [330, 145] width 104 height 5
click at [275, 146] on input "Експортувати позиції по особистим мітках" at bounding box center [272, 145] width 5 height 5
radio input "true"
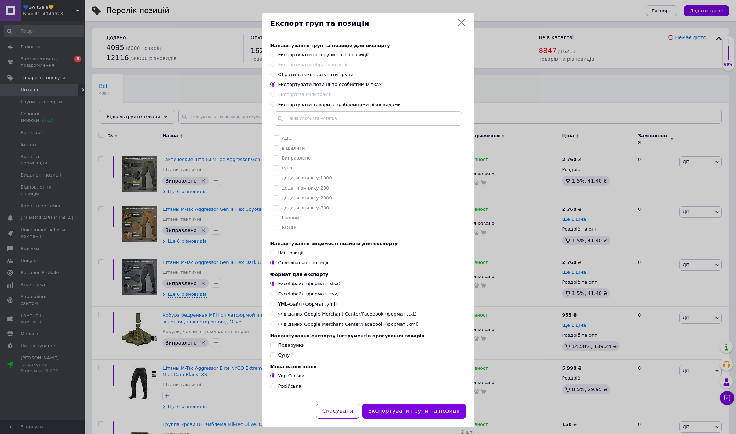
scroll to position [47, 0]
click at [323, 155] on div "Виправлено" at bounding box center [368, 157] width 188 height 6
checkbox input "true"
click at [297, 189] on div "Мій" at bounding box center [368, 191] width 188 height 6
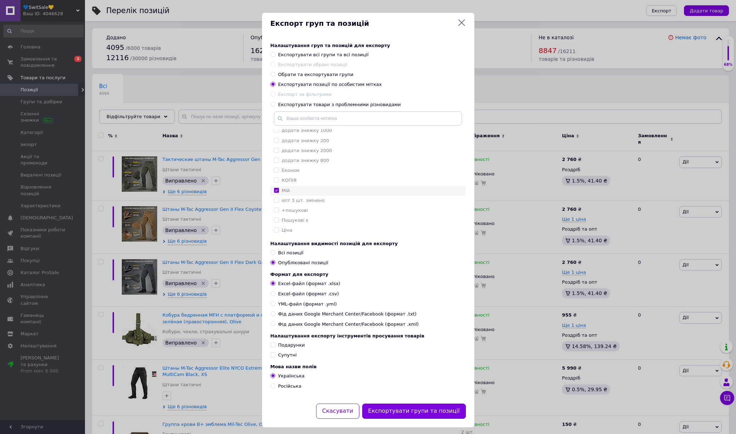
checkbox input "true"
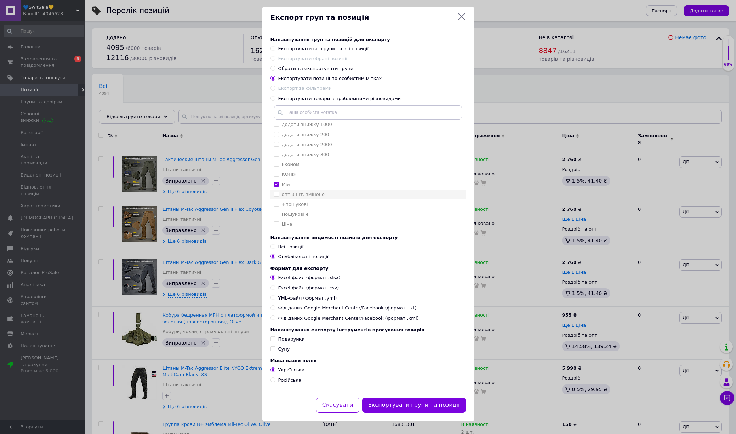
click at [327, 195] on div "опт 3 шт. змінено" at bounding box center [368, 194] width 188 height 6
checkbox input "true"
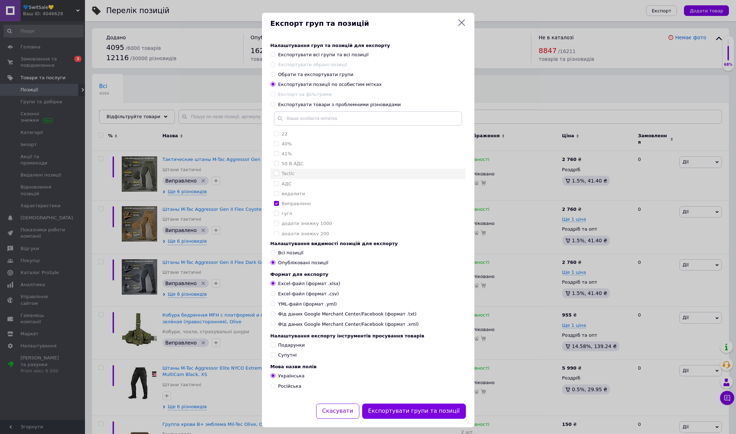
click at [321, 175] on div "Tactic" at bounding box center [368, 174] width 188 height 6
checkbox input "true"
click at [405, 386] on button "Експортувати групи та позиції" at bounding box center [414, 411] width 104 height 15
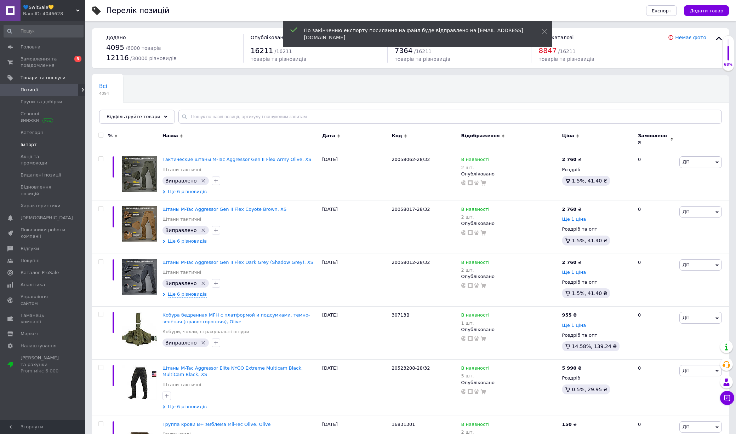
click at [34, 142] on span "Імпорт" at bounding box center [29, 145] width 16 height 6
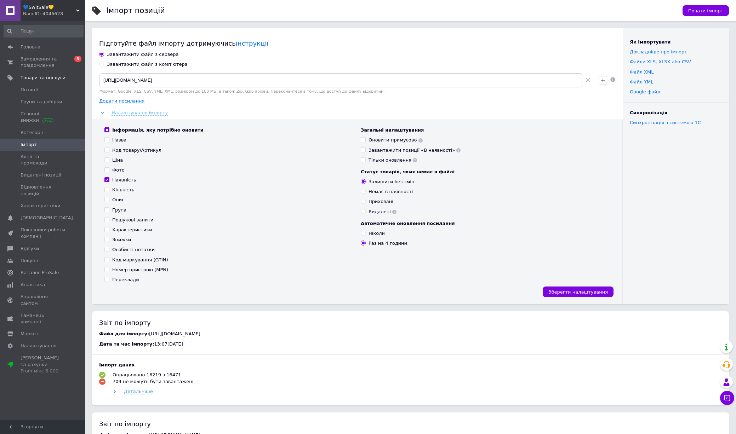
click at [130, 112] on span "Налаштування імпорту" at bounding box center [139, 113] width 56 height 6
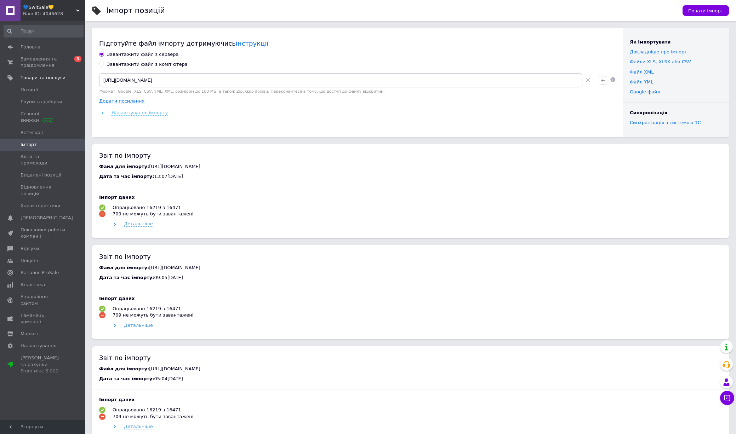
click at [130, 112] on span "Налаштування імпорту" at bounding box center [139, 113] width 56 height 6
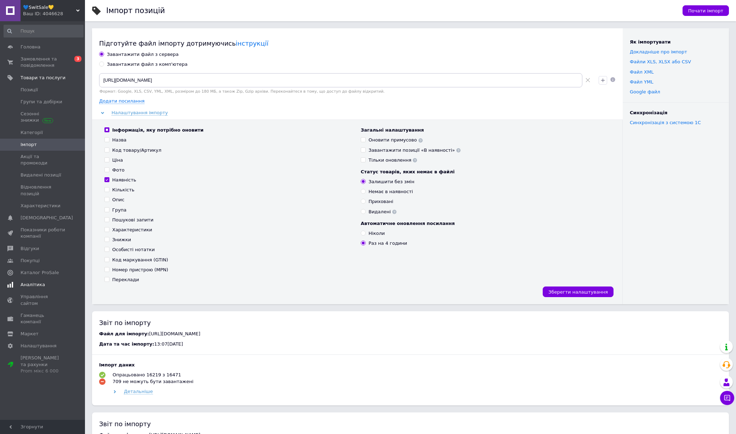
click at [51, 279] on link "Аналітика" at bounding box center [43, 285] width 87 height 12
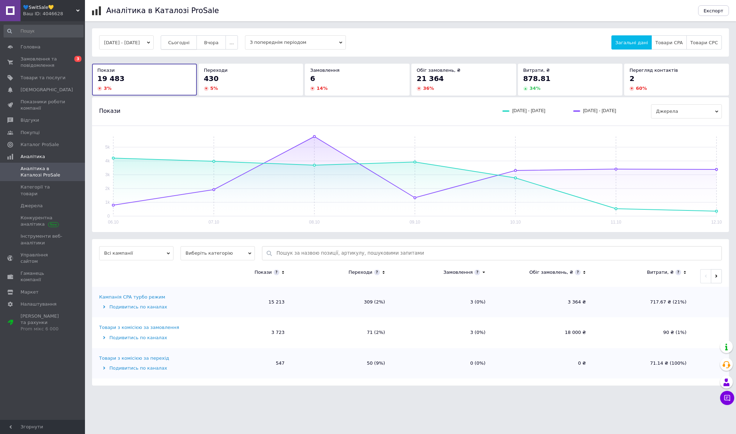
click at [194, 48] on button "Сьогодні" at bounding box center [179, 42] width 36 height 14
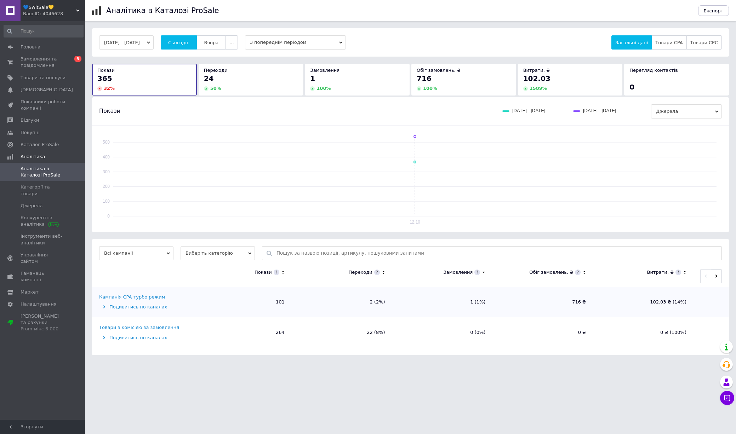
click at [146, 298] on div "Кампанія CPA турбо режим" at bounding box center [132, 297] width 66 height 6
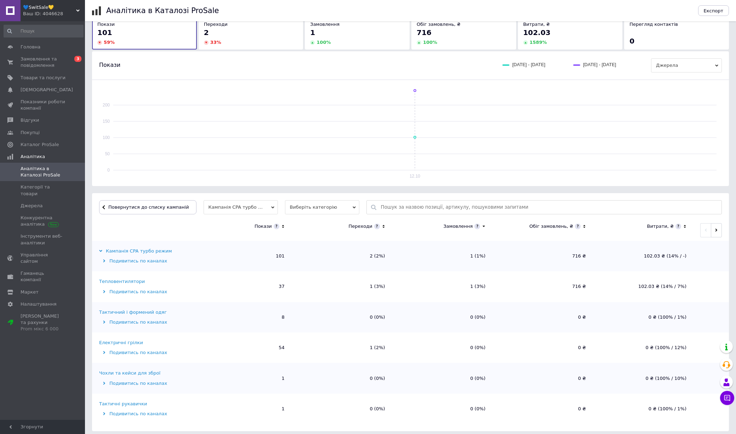
scroll to position [50, 0]
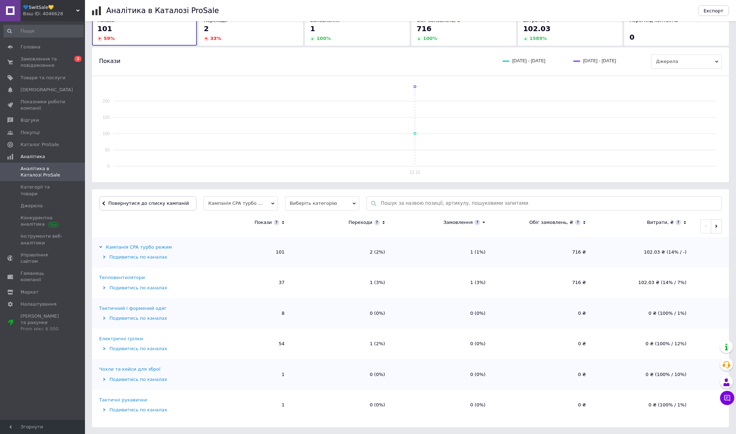
click at [384, 222] on icon at bounding box center [383, 223] width 5 height 6
click at [416, 281] on td "1 (3%)" at bounding box center [442, 282] width 100 height 30
click at [142, 341] on div "Тактичний і формений одяг" at bounding box center [133, 339] width 68 height 6
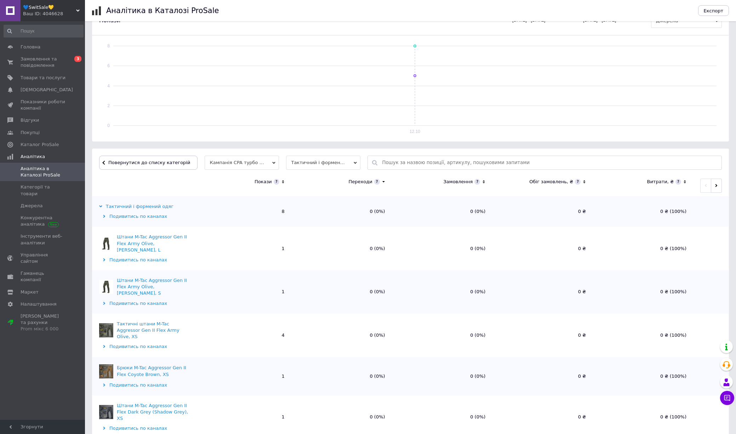
scroll to position [93, 0]
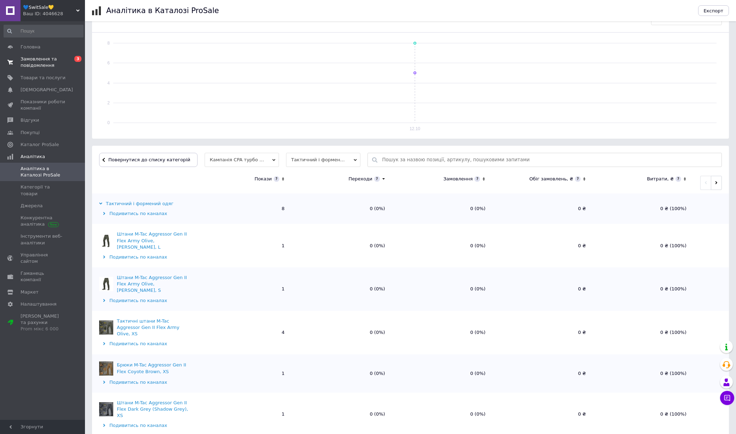
click at [48, 65] on span "Замовлення та повідомлення" at bounding box center [43, 62] width 45 height 13
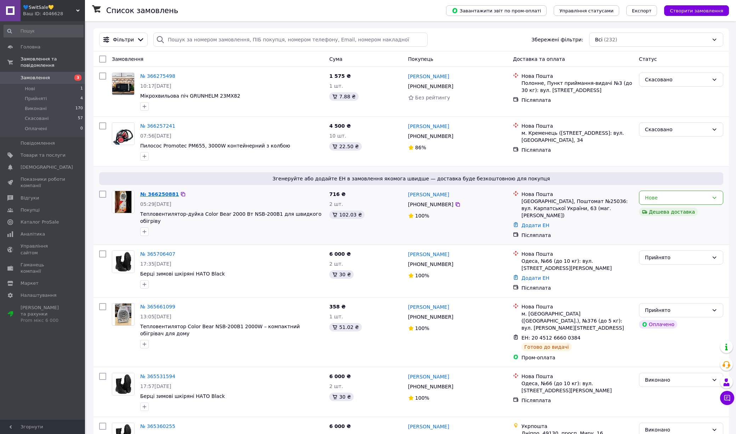
click at [163, 194] on link "№ 366250881" at bounding box center [159, 194] width 39 height 6
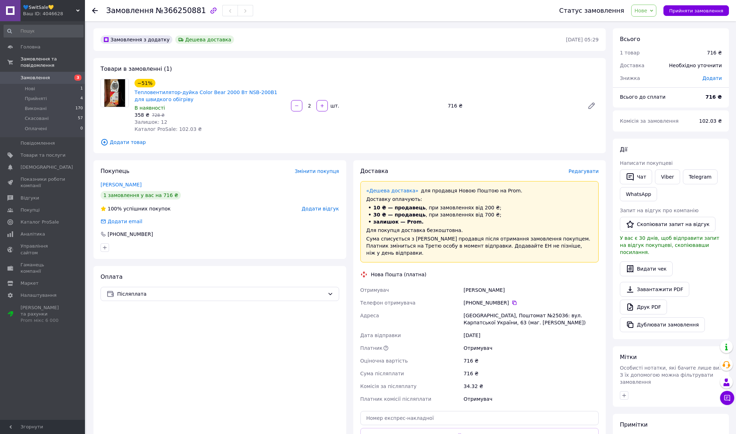
click at [646, 12] on span "Нове" at bounding box center [640, 11] width 13 height 6
click at [647, 22] on li "Прийнято" at bounding box center [647, 24] width 33 height 11
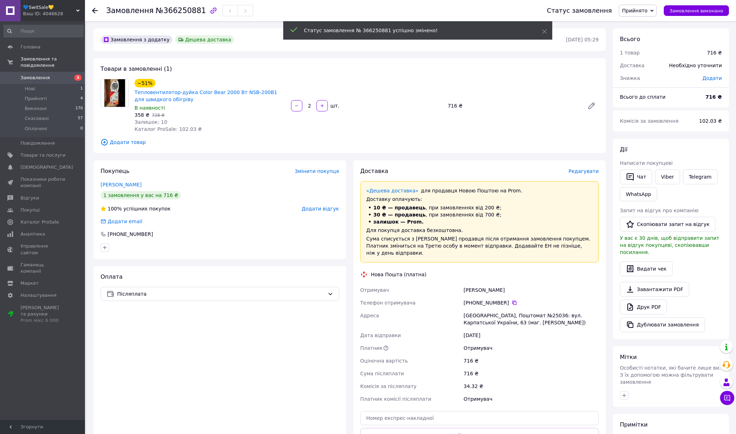
click at [304, 185] on div "[PERSON_NAME]" at bounding box center [219, 184] width 238 height 7
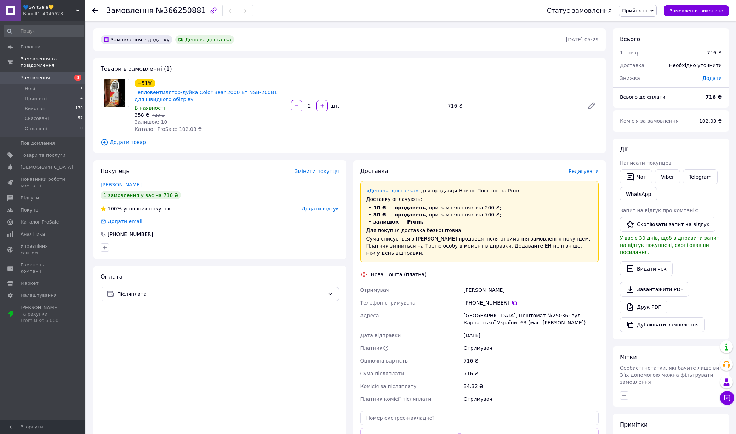
click at [474, 303] on div "[PHONE_NUMBER]" at bounding box center [530, 302] width 135 height 7
copy div "[PHONE_NUMBER]"
click at [474, 290] on div "[PERSON_NAME]" at bounding box center [531, 290] width 138 height 13
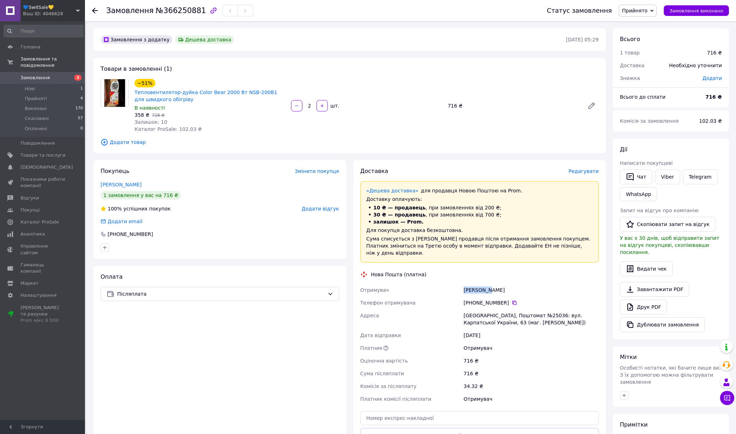
click at [474, 290] on div "[PERSON_NAME]" at bounding box center [531, 290] width 138 height 13
copy div "[PERSON_NAME]"
click at [471, 315] on div "[GEOGRAPHIC_DATA], Поштомат №25036: вул. Карпатської України, 63 (маг. [PERSON_…" at bounding box center [531, 319] width 138 height 20
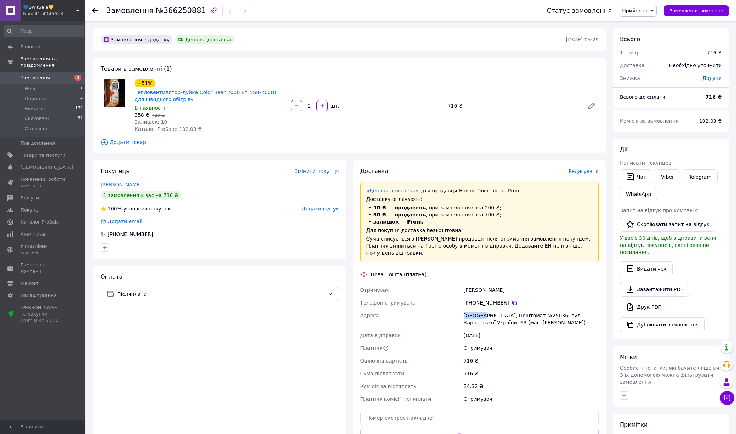
copy div "[GEOGRAPHIC_DATA]"
click at [525, 318] on div "[GEOGRAPHIC_DATA], Поштомат №25036: вул. Карпатської України, 63 (маг. [PERSON_…" at bounding box center [531, 319] width 138 height 20
copy div "25036"
drag, startPoint x: 182, startPoint y: 102, endPoint x: 140, endPoint y: 99, distance: 41.5
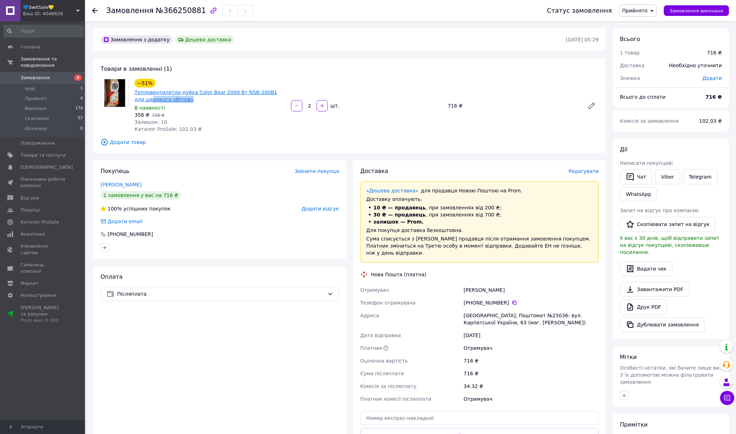
click at [140, 99] on span "Тепловентилятор-дуйка Color Bear 2000 Вт NSB-200B1 для швидкого обігріву" at bounding box center [209, 96] width 151 height 14
drag, startPoint x: 477, startPoint y: 302, endPoint x: 508, endPoint y: 303, distance: 31.1
click at [508, 303] on div "[PHONE_NUMBER]" at bounding box center [530, 302] width 135 height 7
copy div "67 940 39 16"
click at [524, 315] on div "[GEOGRAPHIC_DATA], Поштомат №25036: вул. Карпатської України, 63 (маг. [PERSON_…" at bounding box center [531, 319] width 138 height 20
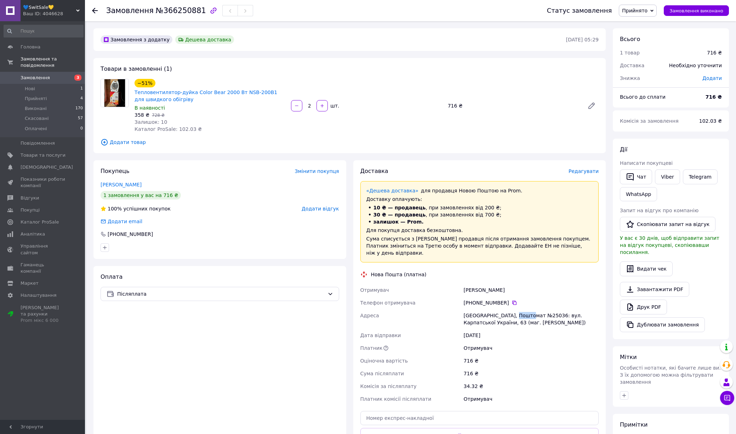
click at [524, 315] on div "[GEOGRAPHIC_DATA], Поштомат №25036: вул. Карпатської України, 63 (маг. [PERSON_…" at bounding box center [531, 319] width 138 height 20
copy div "25036"
click at [505, 116] on div "−51% Тепловентилятор-дуйка Color Bear 2000 Вт NSB-200B1 для швидкого обігріву В…" at bounding box center [366, 105] width 469 height 57
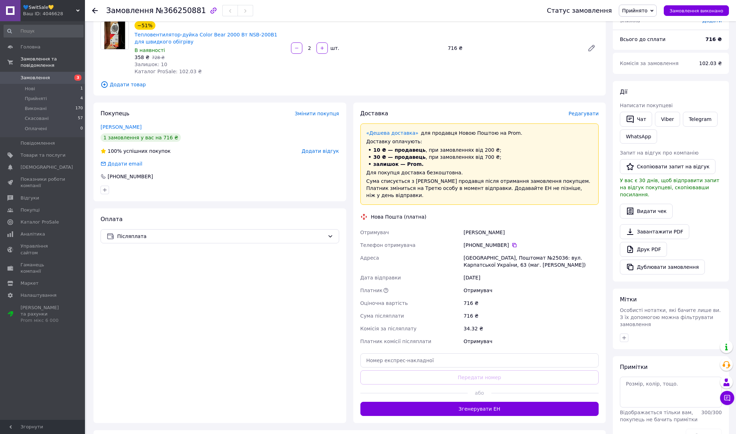
scroll to position [67, 0]
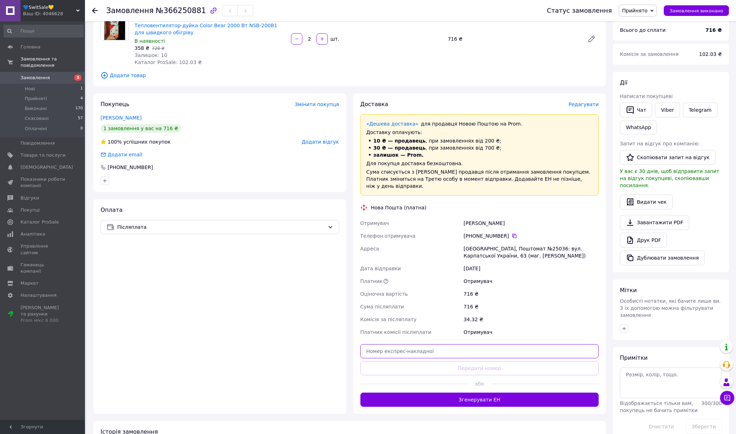
click at [479, 355] on input "text" at bounding box center [479, 351] width 238 height 14
paste input "20451269142716"
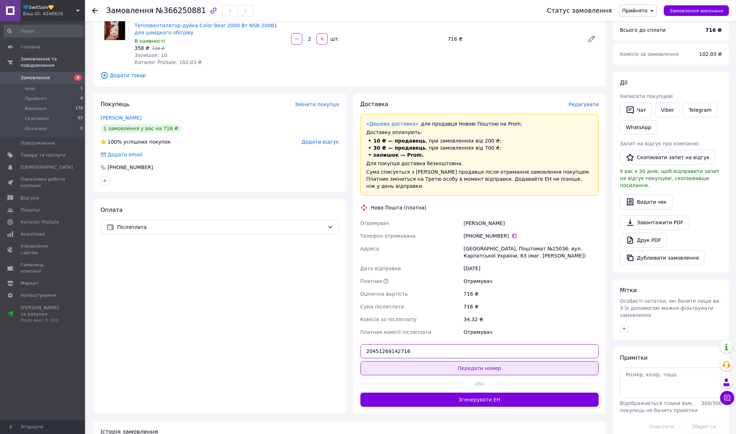
type input "20451269142716"
click at [479, 369] on button "Передати номер" at bounding box center [479, 368] width 238 height 14
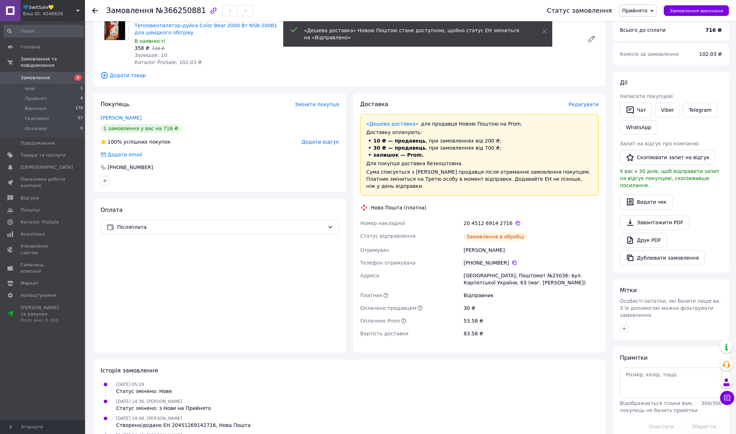
click at [239, 258] on div "Оплата Післяплата" at bounding box center [219, 276] width 253 height 154
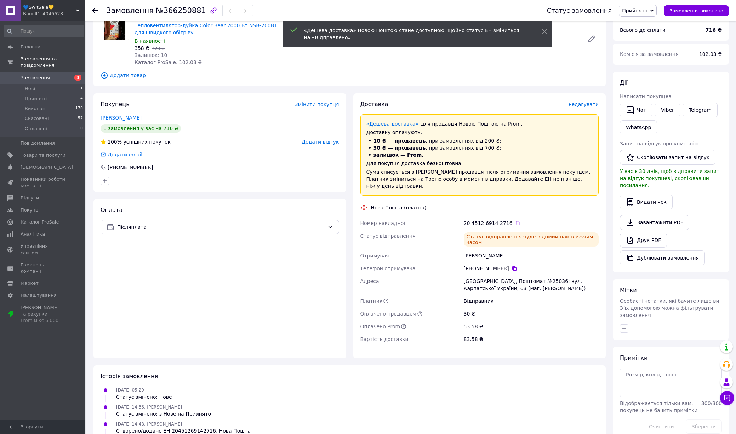
scroll to position [0, 0]
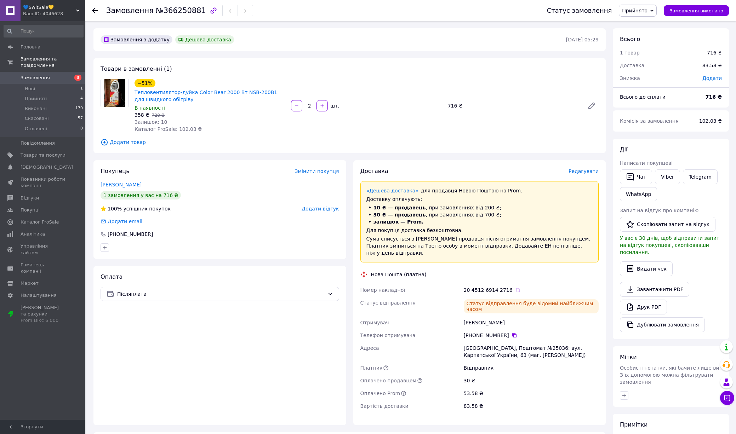
click at [47, 81] on link "Замовлення 3" at bounding box center [43, 78] width 87 height 12
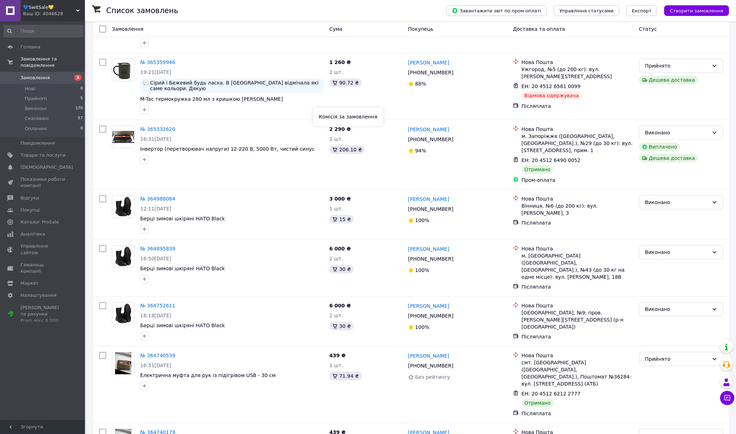
scroll to position [412, 0]
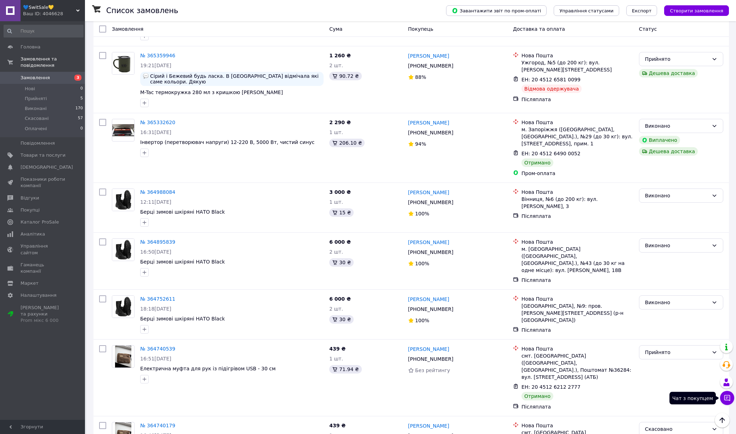
click at [653, 386] on icon at bounding box center [726, 397] width 7 height 7
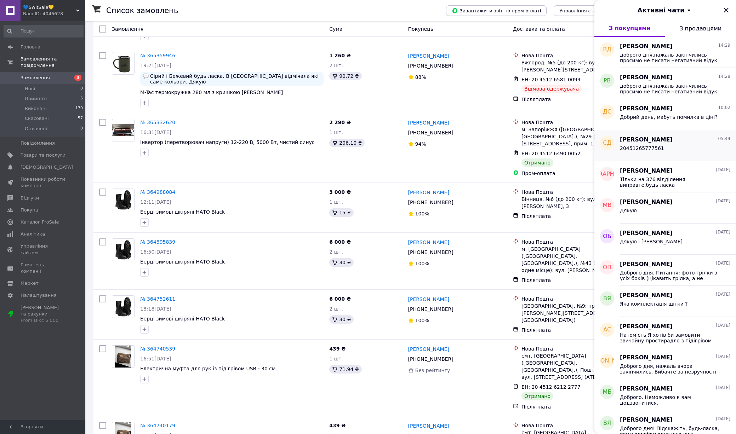
click at [653, 143] on div "[PERSON_NAME] 05:44" at bounding box center [675, 140] width 110 height 8
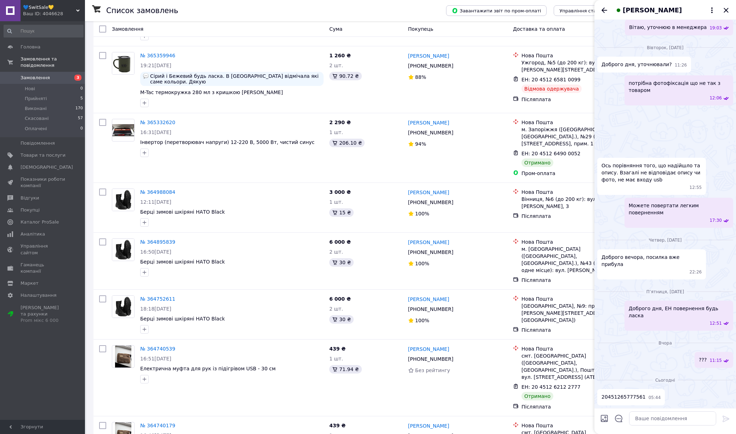
scroll to position [738, 0]
click at [653, 386] on textarea at bounding box center [672, 418] width 87 height 14
type textarea "Напишіть карту"
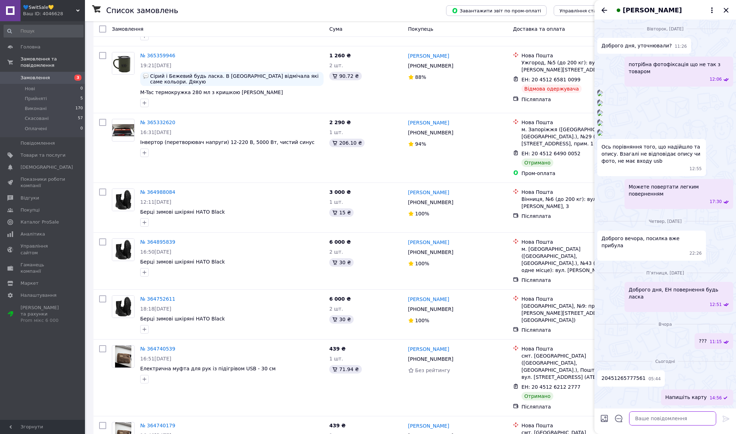
scroll to position [757, 0]
click at [653, 12] on icon "Закрити" at bounding box center [725, 10] width 8 height 8
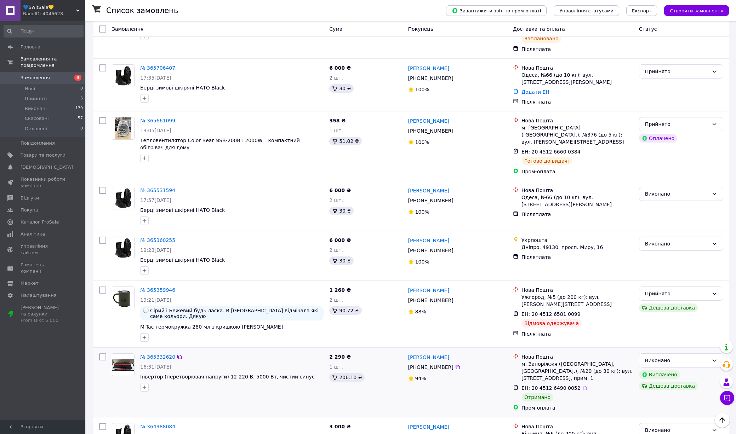
scroll to position [0, 0]
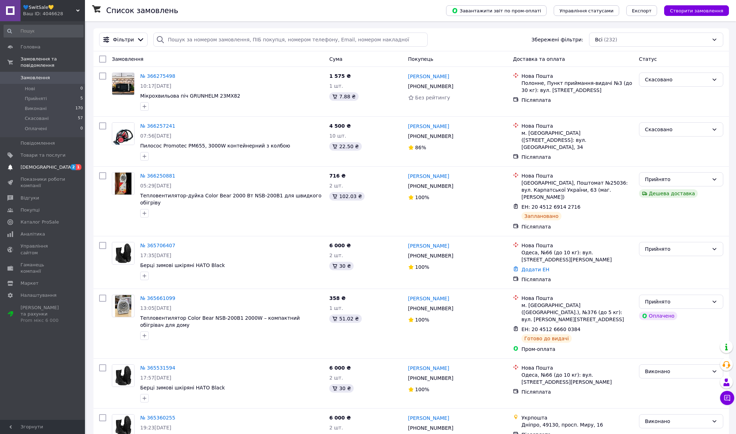
click at [78, 165] on span "1" at bounding box center [79, 167] width 6 height 6
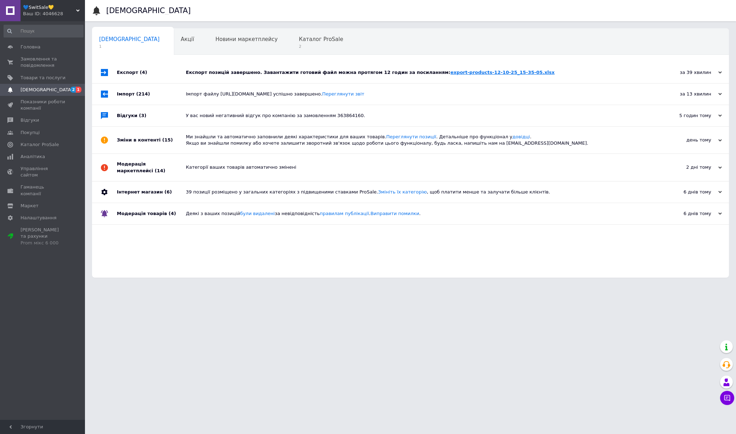
click at [450, 74] on link "export-products-12-10-25_15-35-05.xlsx" at bounding box center [502, 72] width 104 height 5
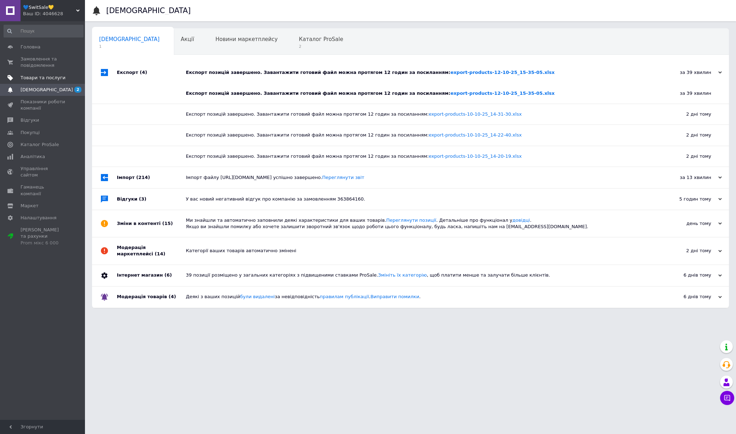
click at [38, 77] on span "Товари та послуги" at bounding box center [43, 78] width 45 height 6
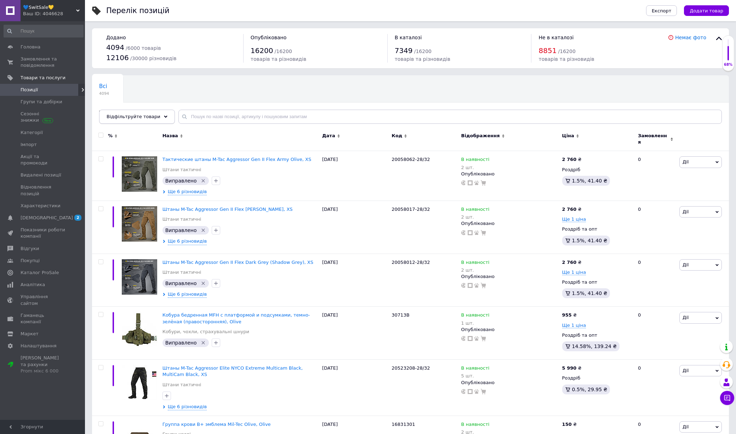
click at [150, 116] on span "Відфільтруйте товари" at bounding box center [133, 116] width 54 height 5
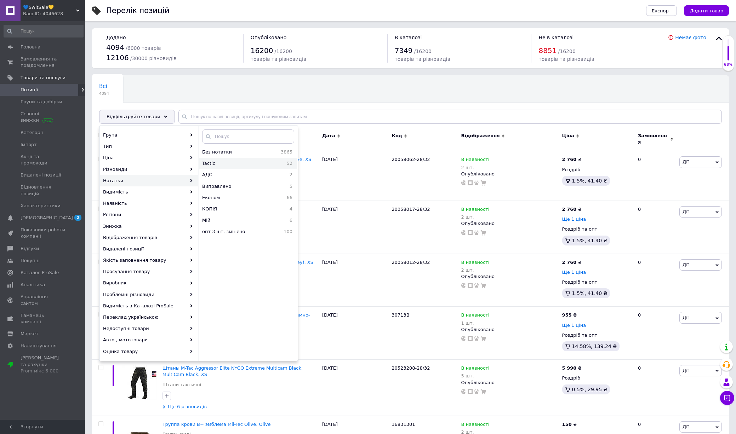
click at [242, 167] on div "Tactic 52" at bounding box center [248, 163] width 98 height 11
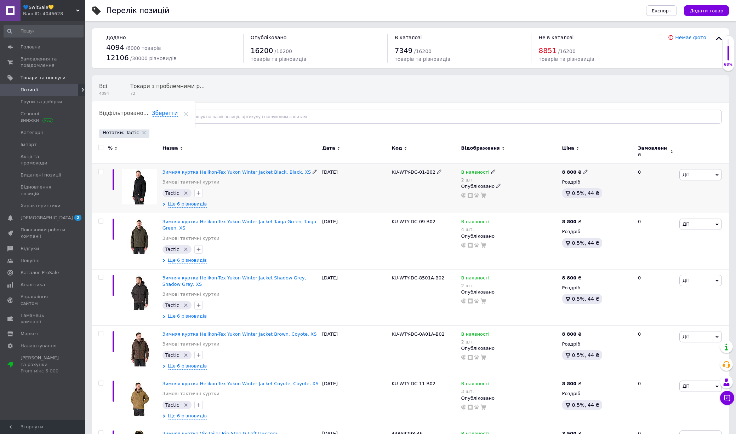
click at [132, 184] on img at bounding box center [139, 186] width 35 height 35
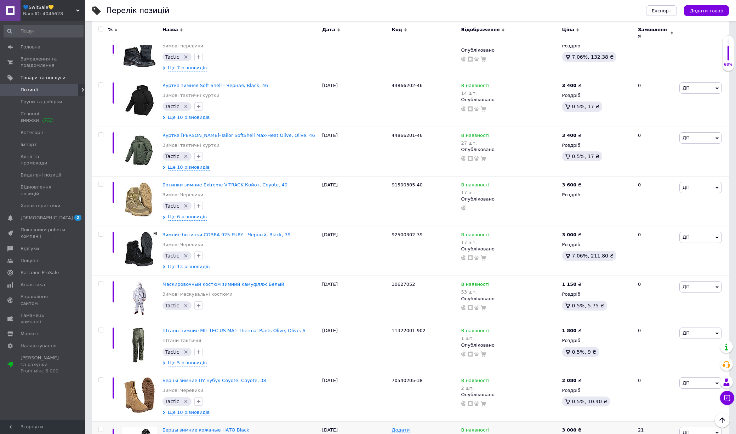
scroll to position [2374, 0]
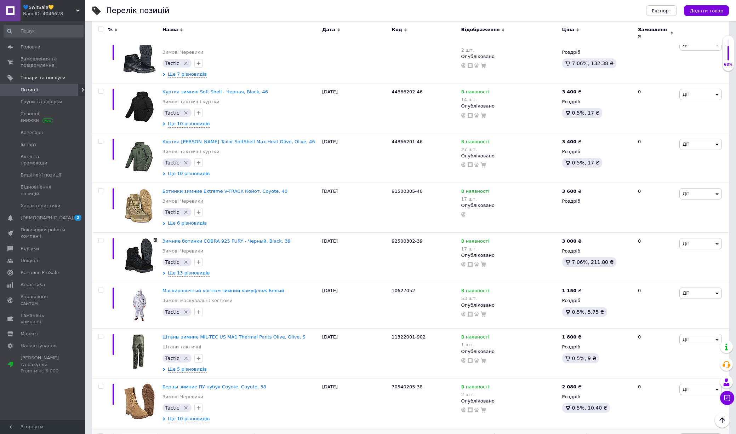
click at [47, 90] on span "Позиції" at bounding box center [43, 90] width 45 height 6
click at [45, 104] on span "Групи та добірки" at bounding box center [42, 102] width 42 height 6
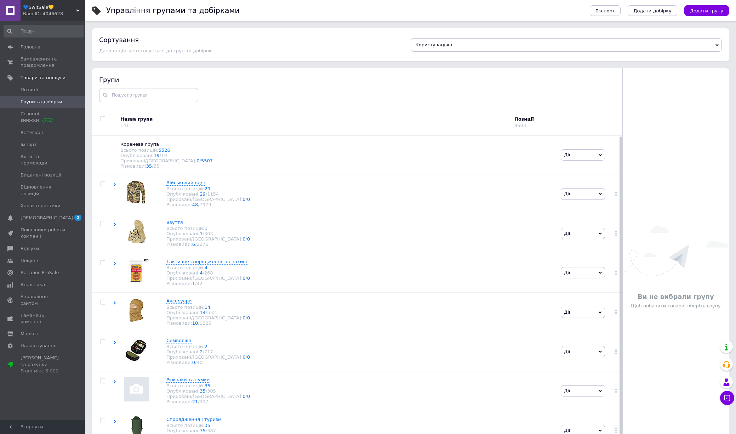
click at [101, 118] on input "checkbox" at bounding box center [102, 119] width 5 height 5
checkbox input "true"
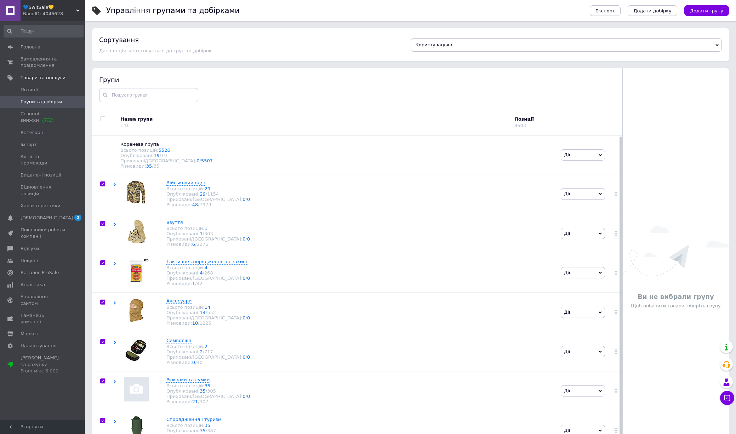
checkbox input "true"
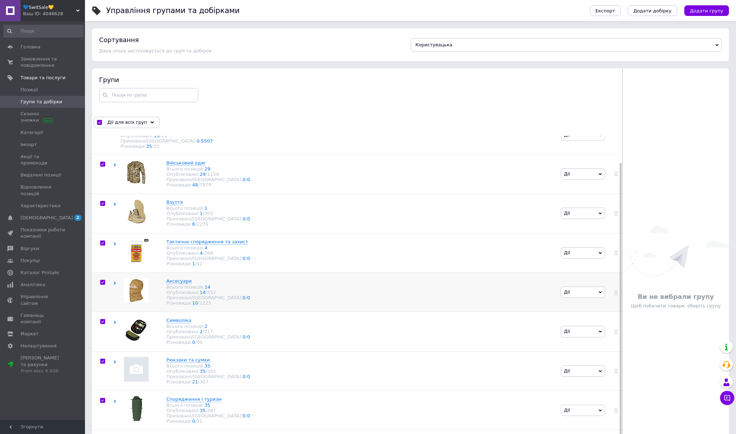
scroll to position [40, 0]
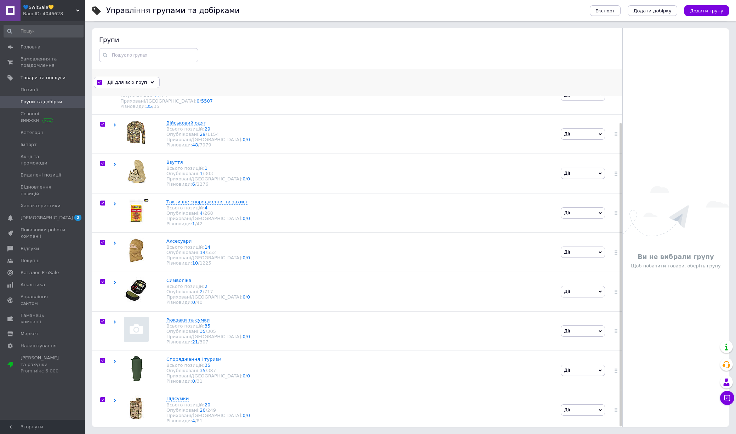
click at [132, 87] on div "Дії для всіх груп" at bounding box center [127, 82] width 66 height 11
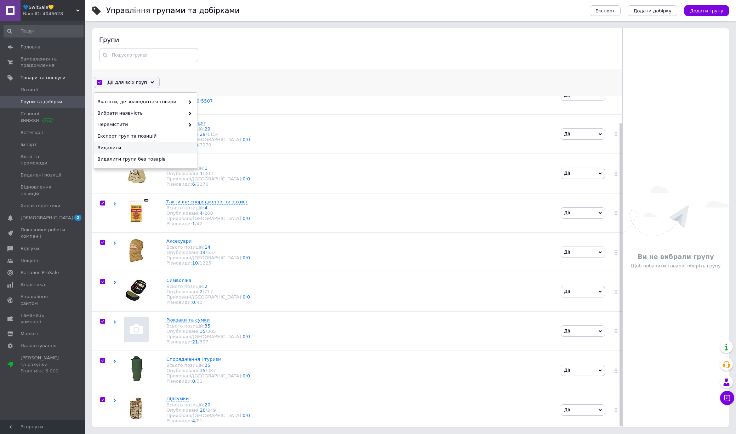
click at [144, 145] on span "Видалити" at bounding box center [144, 148] width 94 height 6
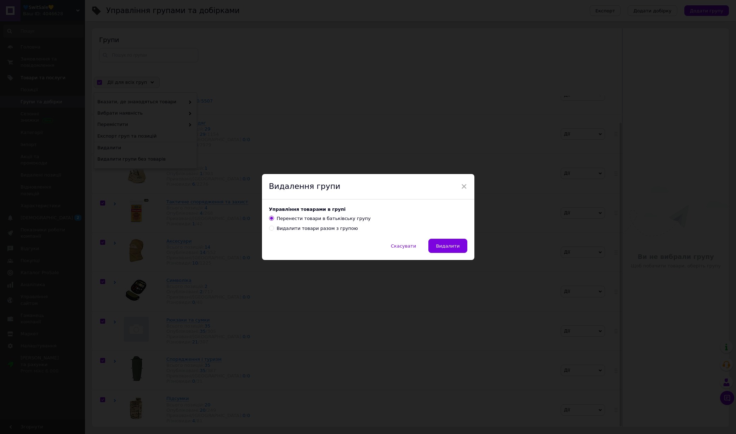
click at [301, 229] on div "Видалити товари разом з групою" at bounding box center [317, 228] width 81 height 6
click at [273, 229] on input "Видалити товари разом з групою" at bounding box center [271, 228] width 5 height 5
radio input "true"
radio input "false"
click at [451, 252] on button "Видалити" at bounding box center [447, 246] width 39 height 14
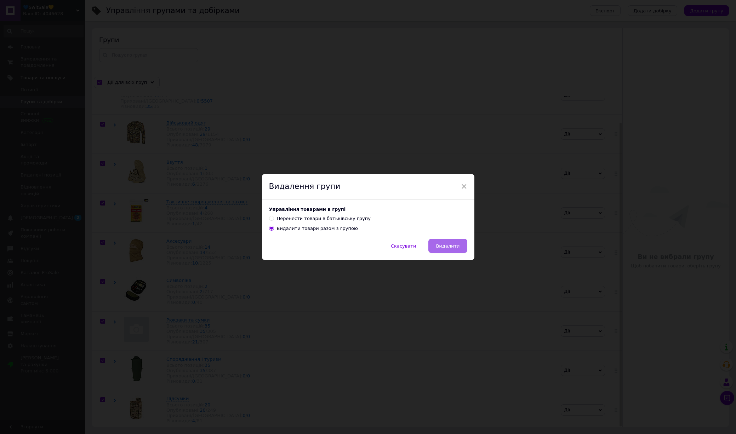
scroll to position [0, 0]
